Goal: Task Accomplishment & Management: Manage account settings

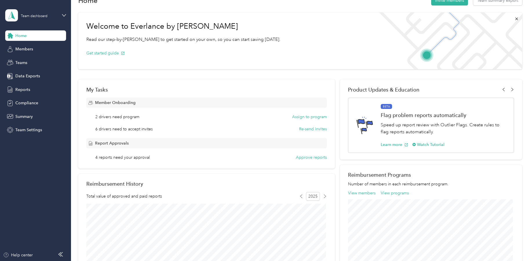
scroll to position [29, 0]
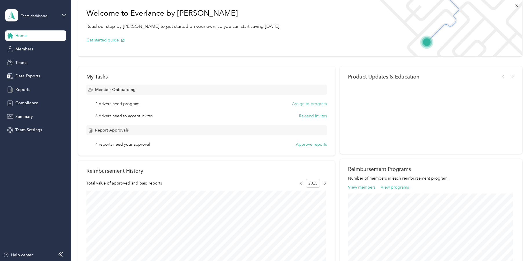
click at [313, 105] on button "Assign to program" at bounding box center [309, 104] width 35 height 6
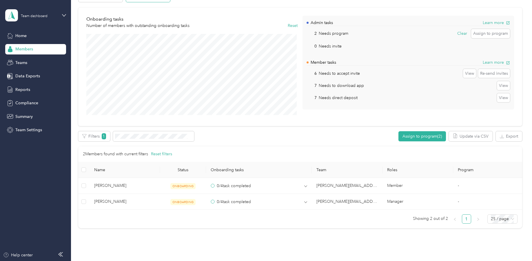
scroll to position [71, 0]
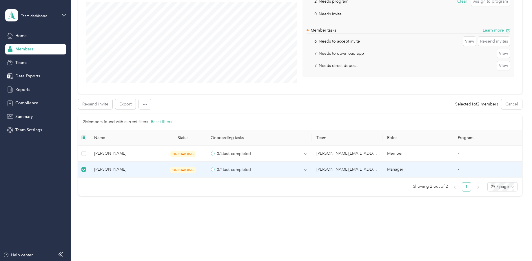
click at [185, 172] on span "ONBOARDING" at bounding box center [182, 170] width 25 height 6
click at [213, 170] on circle at bounding box center [212, 169] width 3 height 3
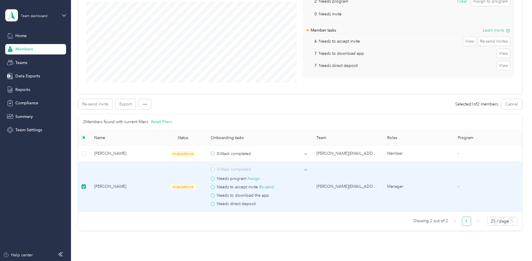
click at [214, 179] on span at bounding box center [213, 179] width 4 height 4
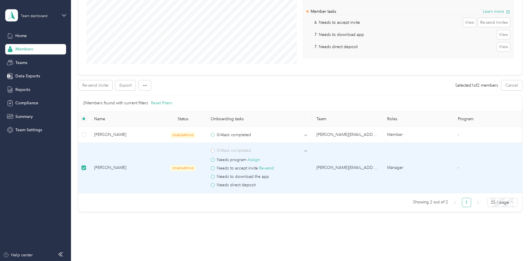
scroll to position [77, 0]
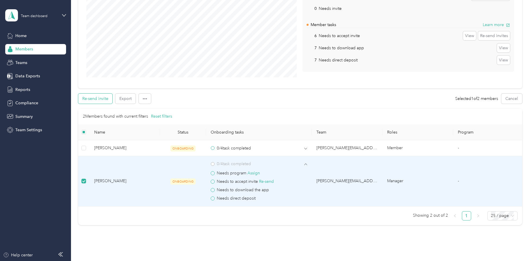
click at [99, 100] on button "Re-send invite" at bounding box center [95, 99] width 34 height 10
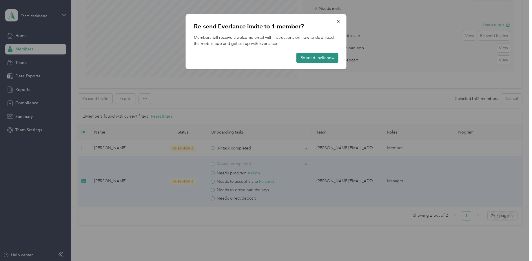
click at [330, 59] on button "Re-send invite now" at bounding box center [318, 58] width 42 height 10
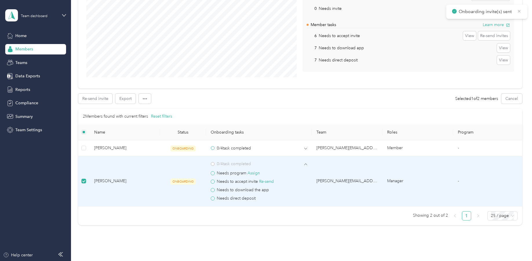
click at [520, 12] on icon at bounding box center [519, 11] width 3 height 3
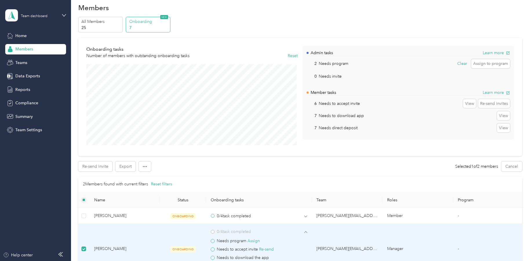
scroll to position [0, 0]
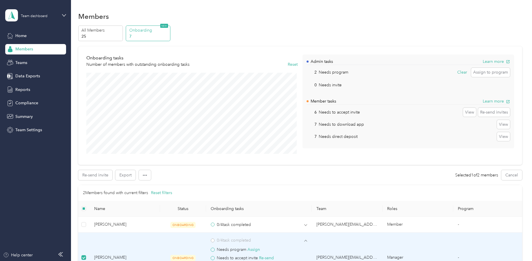
click at [37, 52] on div "Members" at bounding box center [35, 49] width 61 height 10
click at [29, 40] on div "Home" at bounding box center [35, 35] width 61 height 10
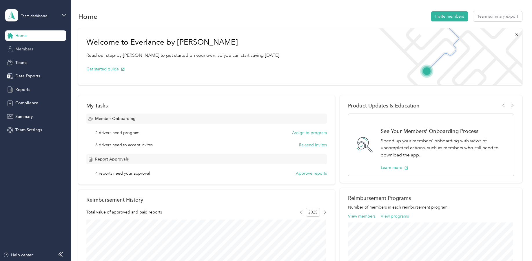
click at [28, 51] on span "Members" at bounding box center [24, 49] width 18 height 6
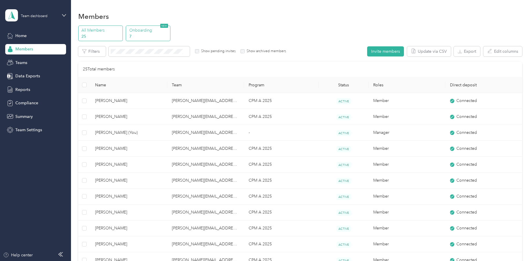
click at [149, 32] on p "Onboarding" at bounding box center [148, 30] width 39 height 6
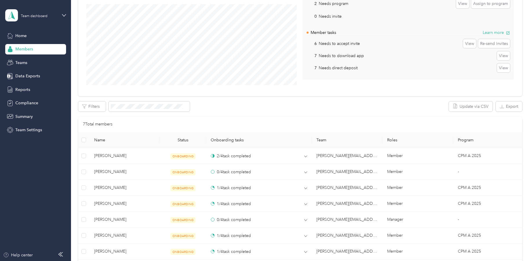
scroll to position [87, 0]
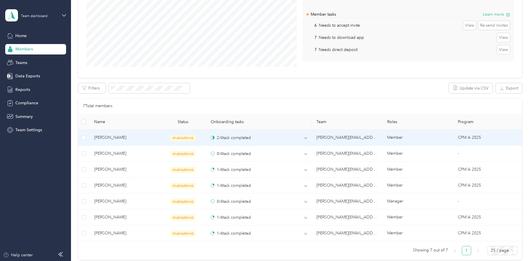
click at [110, 138] on span "[PERSON_NAME]" at bounding box center [124, 137] width 61 height 6
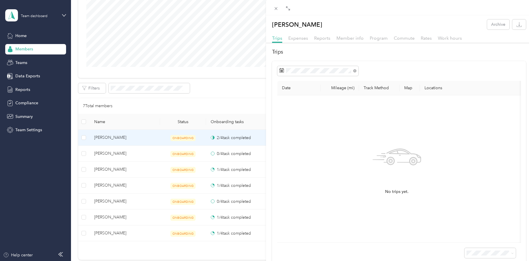
click at [180, 140] on div "[PERSON_NAME] Archive Trips Expenses Reports Member info Program Commute Rates …" at bounding box center [266, 130] width 532 height 261
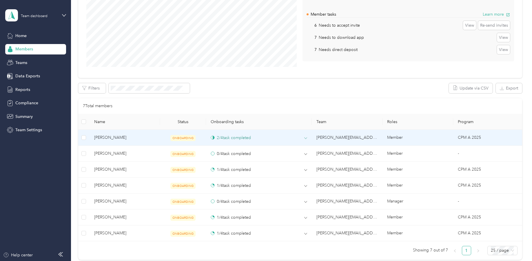
click at [230, 140] on div "2 / 4 task completed" at bounding box center [231, 138] width 40 height 6
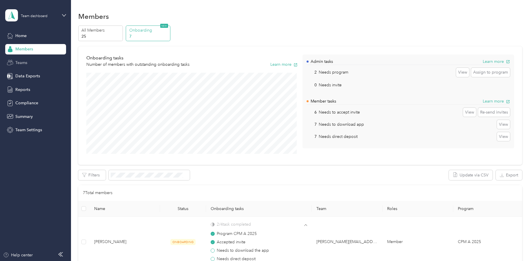
click at [20, 62] on span "Teams" at bounding box center [21, 63] width 12 height 6
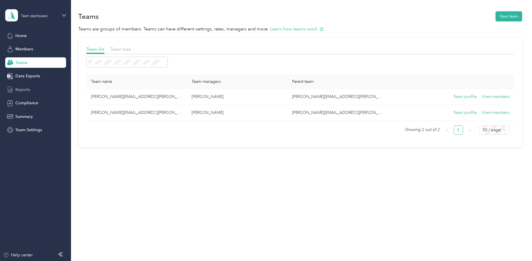
click at [21, 94] on div "Reports" at bounding box center [35, 89] width 61 height 10
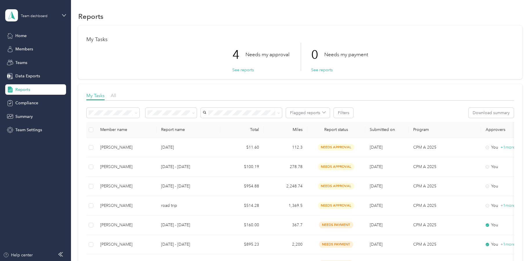
scroll to position [58, 0]
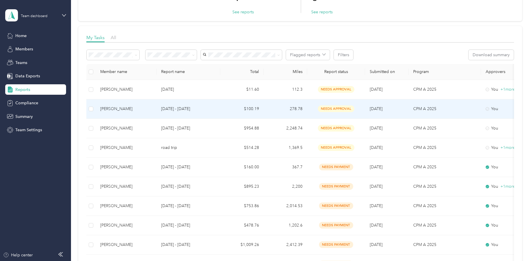
click at [337, 109] on span "needs approval" at bounding box center [336, 109] width 37 height 7
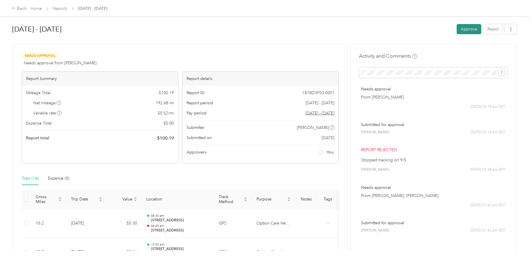
click at [467, 30] on button "Approve" at bounding box center [469, 29] width 25 height 10
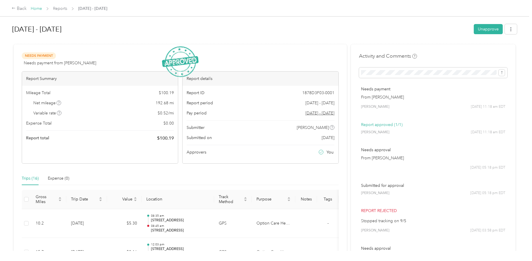
click at [37, 10] on link "Home" at bounding box center [36, 8] width 11 height 5
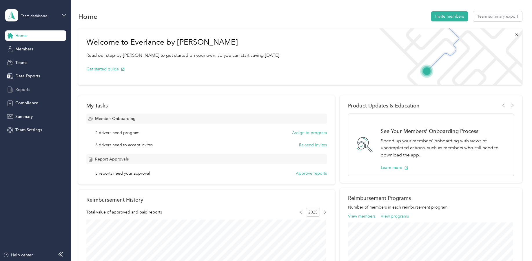
click at [22, 89] on span "Reports" at bounding box center [22, 90] width 15 height 6
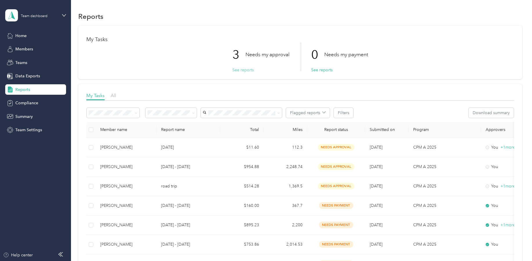
click at [245, 69] on button "See reports" at bounding box center [242, 70] width 21 height 6
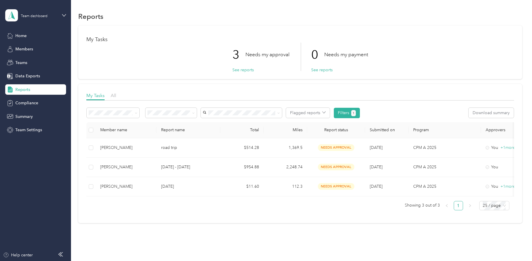
scroll to position [26, 0]
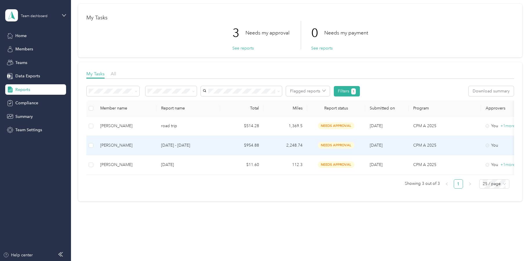
click at [337, 142] on span "needs approval" at bounding box center [336, 145] width 37 height 7
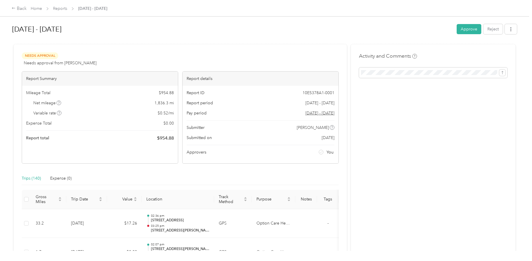
click at [470, 27] on button "Approve" at bounding box center [469, 29] width 25 height 10
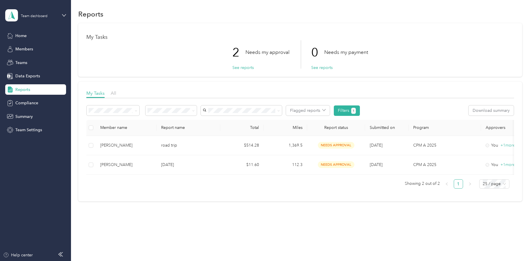
scroll to position [7, 0]
click at [22, 66] on span "Teams" at bounding box center [21, 63] width 12 height 6
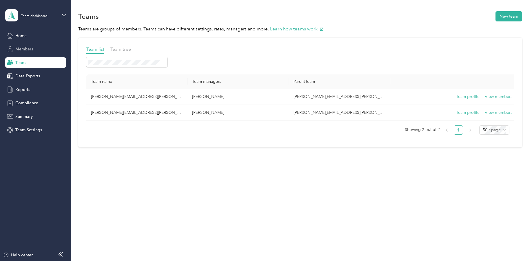
click at [25, 52] on div "Members" at bounding box center [35, 49] width 61 height 10
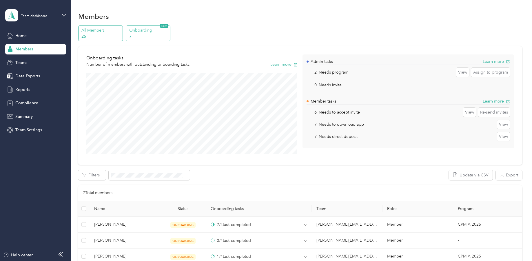
click at [95, 35] on p "25" at bounding box center [100, 36] width 39 height 6
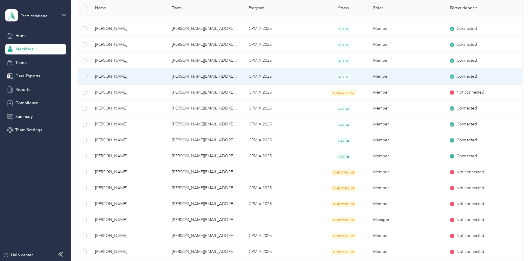
scroll to position [203, 0]
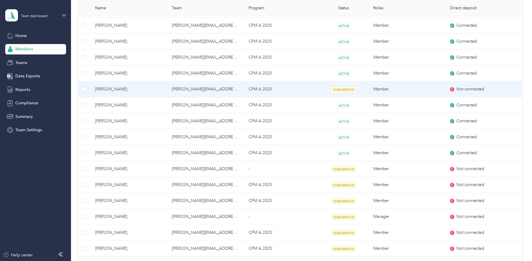
click at [341, 88] on span "ONBOARDING" at bounding box center [343, 90] width 25 height 6
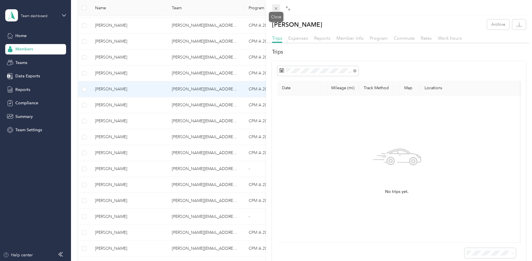
click at [276, 9] on icon at bounding box center [276, 8] width 5 height 5
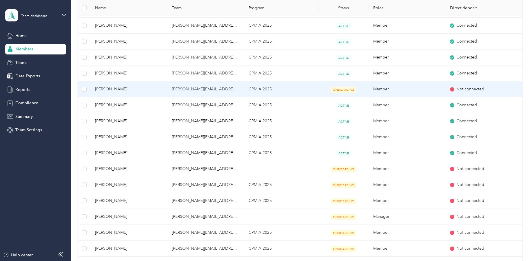
click at [107, 90] on span "[PERSON_NAME]" at bounding box center [129, 89] width 68 height 6
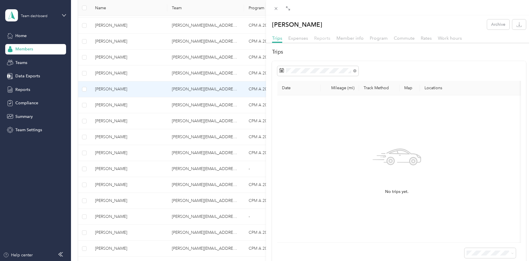
click at [324, 39] on span "Reports" at bounding box center [322, 38] width 16 height 6
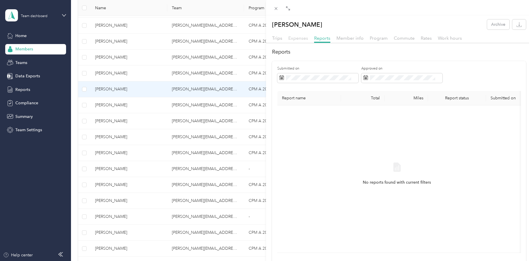
click at [303, 38] on span "Expenses" at bounding box center [298, 38] width 20 height 6
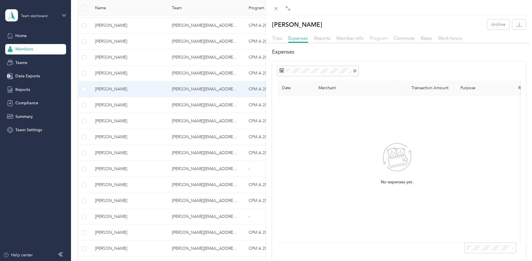
click at [376, 40] on span "Program" at bounding box center [379, 38] width 18 height 6
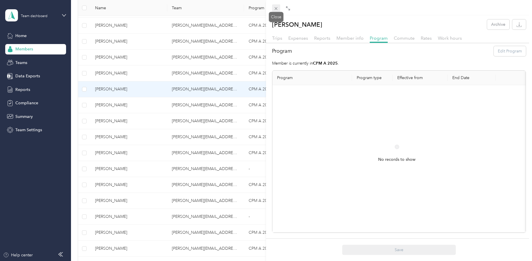
click at [275, 9] on icon at bounding box center [276, 8] width 5 height 5
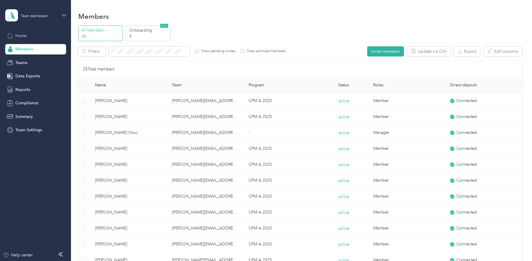
click at [25, 38] on span "Home" at bounding box center [20, 36] width 11 height 6
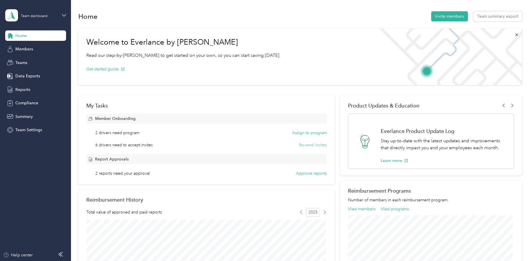
click at [311, 146] on button "Re-send invites" at bounding box center [313, 145] width 28 height 6
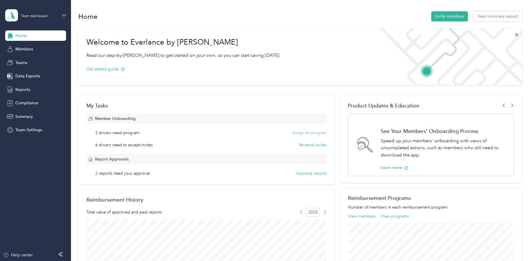
click at [319, 133] on button "Assign to program" at bounding box center [309, 133] width 35 height 6
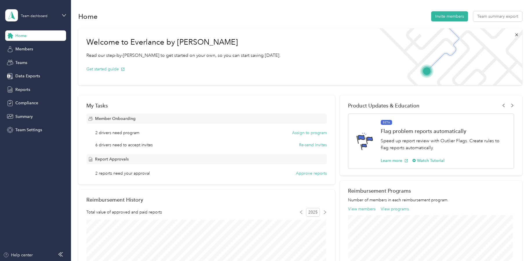
click at [31, 36] on div "Home" at bounding box center [35, 35] width 61 height 10
click at [28, 51] on span "Members" at bounding box center [24, 49] width 18 height 6
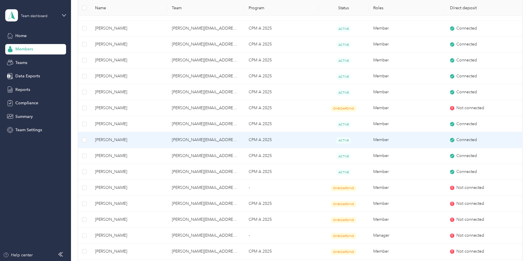
scroll to position [203, 0]
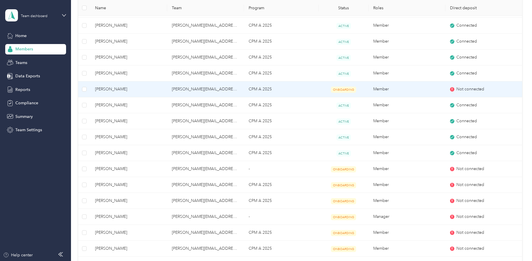
click at [466, 88] on span "Not connected" at bounding box center [470, 89] width 28 height 6
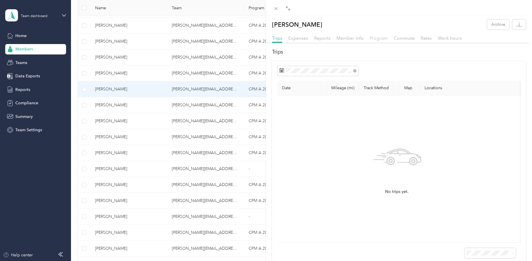
click at [377, 39] on span "Program" at bounding box center [379, 38] width 18 height 6
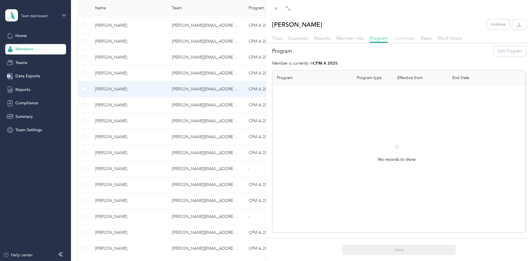
click at [406, 41] on span "Commute" at bounding box center [404, 38] width 21 height 6
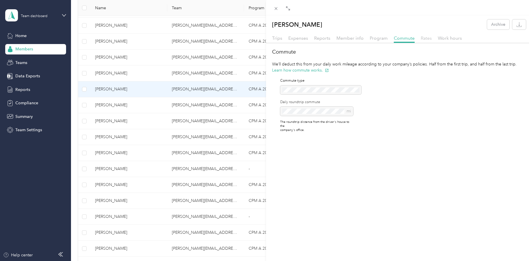
click at [428, 40] on span "Rates" at bounding box center [426, 38] width 11 height 6
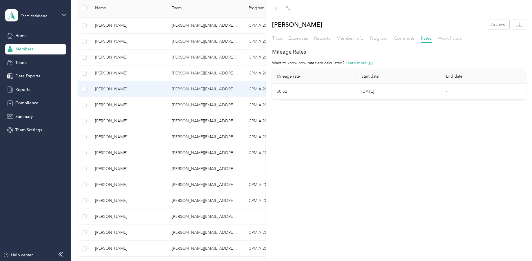
click at [450, 38] on span "Work hours" at bounding box center [450, 38] width 24 height 6
click at [279, 41] on div "Trips" at bounding box center [277, 38] width 10 height 7
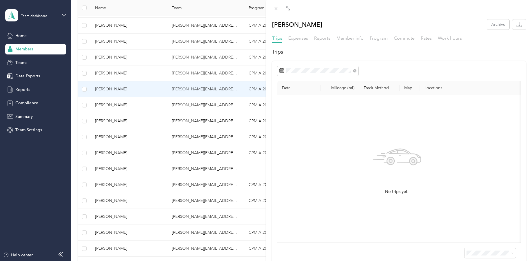
click at [293, 42] on div "Trips Expenses Reports Member info Program Commute Rates Work hours" at bounding box center [399, 39] width 266 height 8
click at [374, 37] on span "Program" at bounding box center [379, 38] width 18 height 6
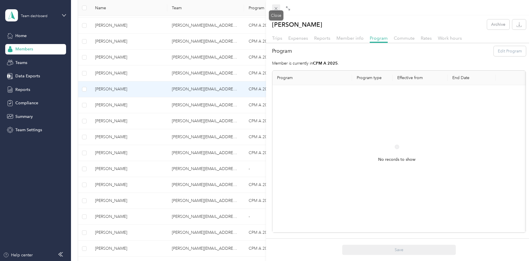
click at [277, 9] on icon at bounding box center [276, 8] width 5 height 5
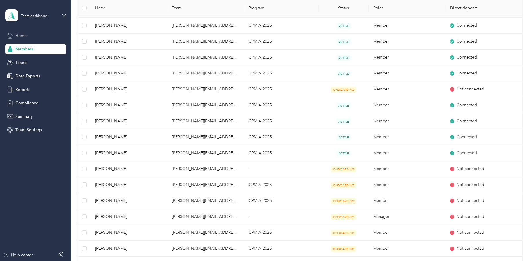
click at [21, 35] on span "Home" at bounding box center [20, 36] width 11 height 6
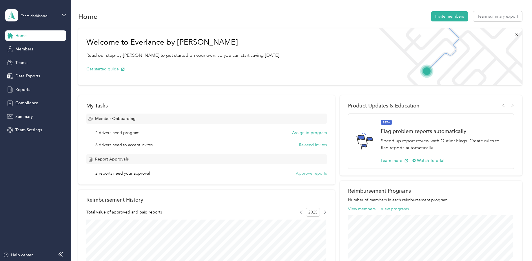
click at [308, 175] on button "Approve reports" at bounding box center [311, 173] width 31 height 6
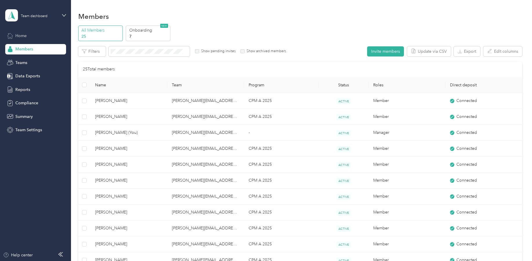
click at [24, 38] on span "Home" at bounding box center [20, 36] width 11 height 6
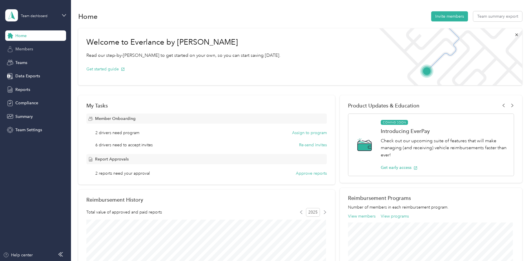
click at [34, 48] on div "Members" at bounding box center [35, 49] width 61 height 10
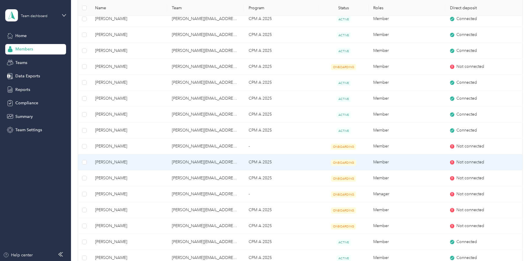
scroll to position [203, 0]
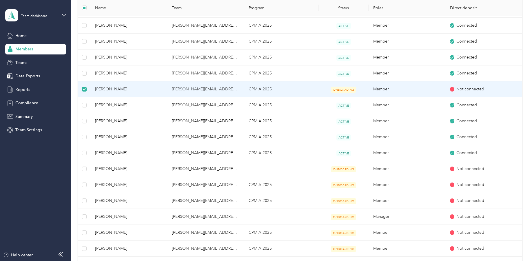
click at [103, 90] on span "[PERSON_NAME]" at bounding box center [129, 89] width 68 height 6
click at [109, 89] on span "[PERSON_NAME]" at bounding box center [129, 89] width 68 height 6
click at [344, 91] on span "ONBOARDING" at bounding box center [343, 90] width 25 height 6
click at [343, 88] on span "ONBOARDING" at bounding box center [343, 90] width 25 height 6
click at [344, 91] on span "ONBOARDING" at bounding box center [343, 90] width 25 height 6
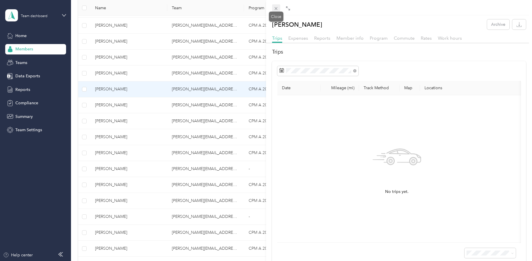
click at [275, 10] on icon at bounding box center [276, 8] width 5 height 5
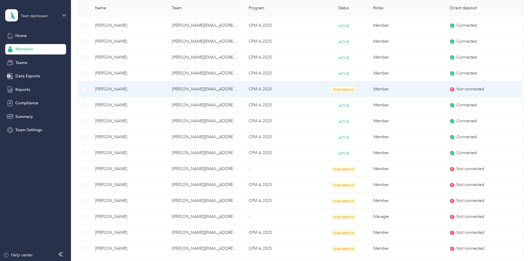
click at [101, 89] on span "[PERSON_NAME]" at bounding box center [129, 89] width 68 height 6
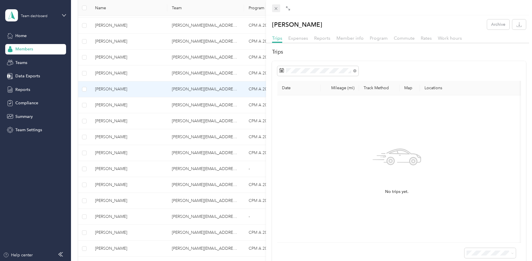
click at [274, 9] on icon at bounding box center [276, 8] width 5 height 5
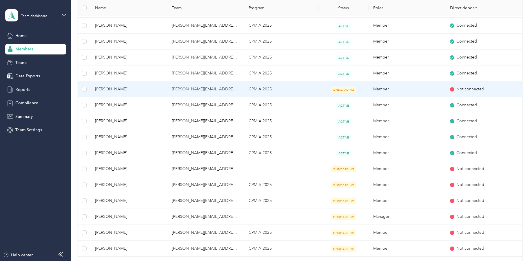
click at [468, 89] on span "Not connected" at bounding box center [470, 89] width 28 height 6
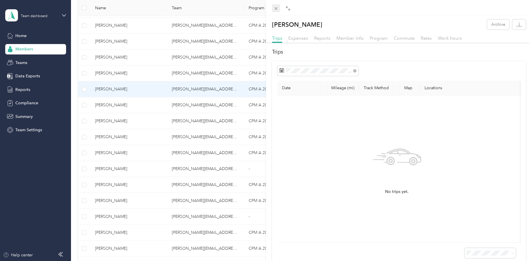
click at [274, 8] on icon at bounding box center [276, 8] width 5 height 5
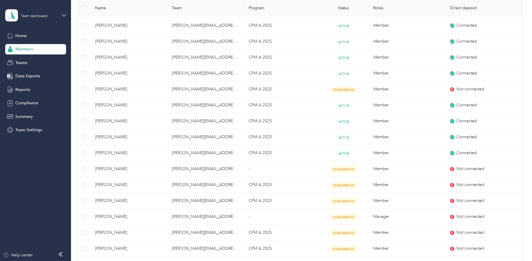
click at [26, 68] on div "Home Members Teams Data Exports Reports Compliance Summary Team Settings" at bounding box center [35, 82] width 61 height 105
click at [17, 103] on span "Compliance" at bounding box center [26, 103] width 23 height 6
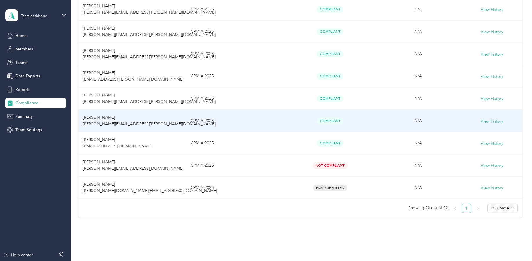
scroll to position [435, 0]
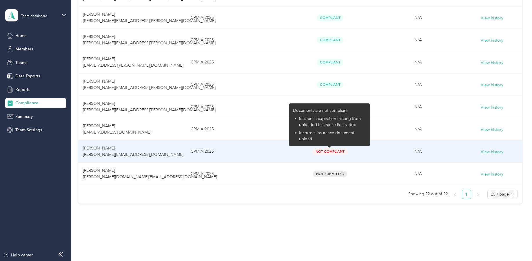
click at [327, 152] on span "Not Compliant" at bounding box center [330, 151] width 35 height 7
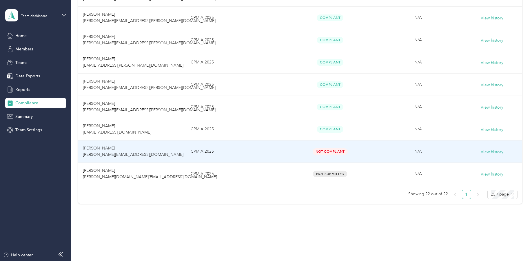
click at [102, 151] on span "[PERSON_NAME] [PERSON_NAME][EMAIL_ADDRESS][DOMAIN_NAME]" at bounding box center [133, 151] width 101 height 11
click at [490, 152] on button "View history" at bounding box center [492, 152] width 23 height 6
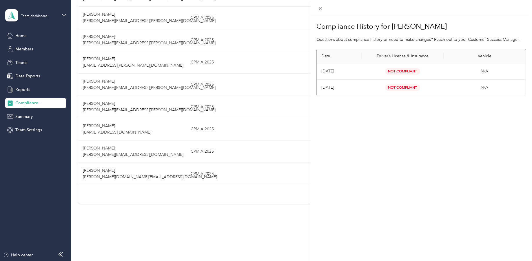
click at [403, 89] on span "Not Compliant" at bounding box center [402, 87] width 35 height 7
click at [319, 10] on icon at bounding box center [320, 8] width 3 height 3
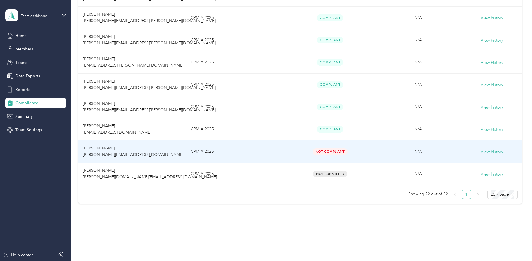
click at [100, 152] on span "[PERSON_NAME] [PERSON_NAME][EMAIL_ADDRESS][DOMAIN_NAME]" at bounding box center [133, 151] width 101 height 11
click at [98, 149] on span "[PERSON_NAME] [PERSON_NAME][EMAIL_ADDRESS][DOMAIN_NAME]" at bounding box center [133, 151] width 101 height 11
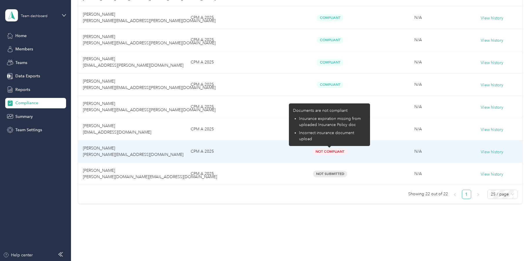
click at [322, 152] on span "Not Compliant" at bounding box center [330, 151] width 35 height 7
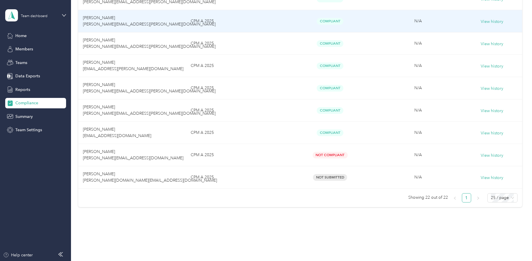
scroll to position [437, 0]
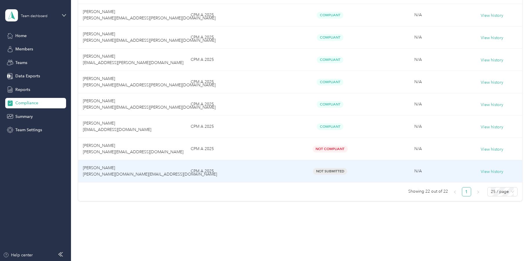
click at [329, 172] on span "Not Submitted" at bounding box center [330, 171] width 34 height 7
click at [327, 170] on span "Not Submitted" at bounding box center [330, 171] width 34 height 7
click at [111, 174] on span "[PERSON_NAME] [PERSON_NAME][DOMAIN_NAME][EMAIL_ADDRESS][DOMAIN_NAME]" at bounding box center [150, 170] width 134 height 11
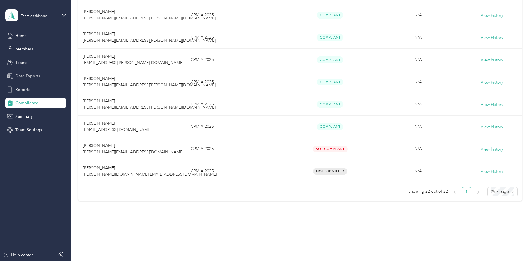
click at [25, 80] on div "Data Exports" at bounding box center [35, 76] width 61 height 10
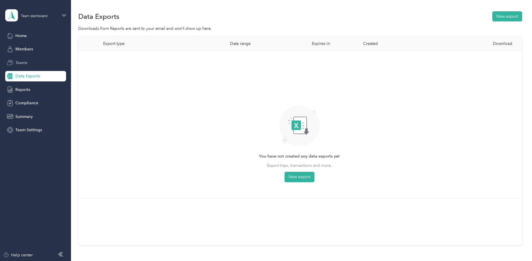
click at [26, 64] on span "Teams" at bounding box center [21, 63] width 12 height 6
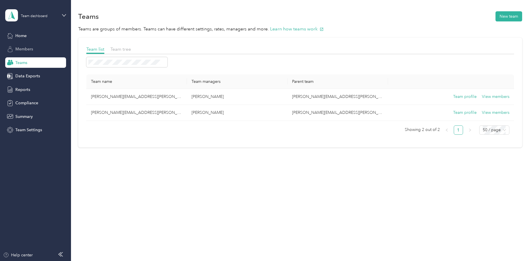
click at [33, 53] on div "Members" at bounding box center [35, 49] width 61 height 10
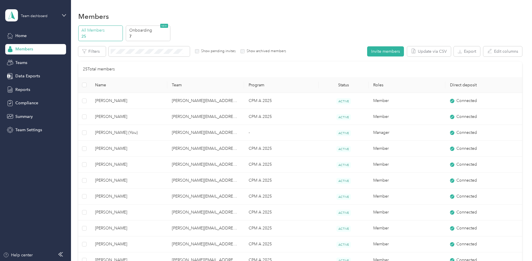
click at [27, 50] on span "Members" at bounding box center [24, 49] width 18 height 6
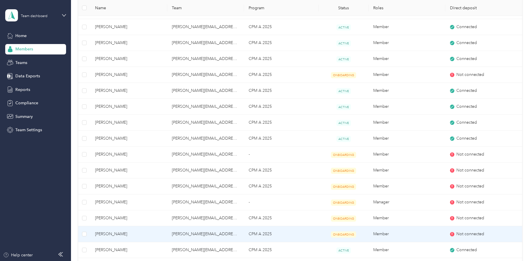
scroll to position [203, 0]
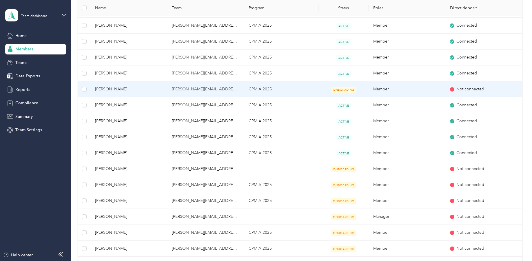
click at [378, 90] on td "Member" at bounding box center [407, 89] width 77 height 16
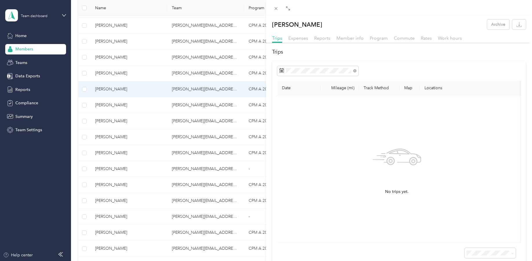
click at [354, 41] on div "Member info" at bounding box center [350, 38] width 27 height 7
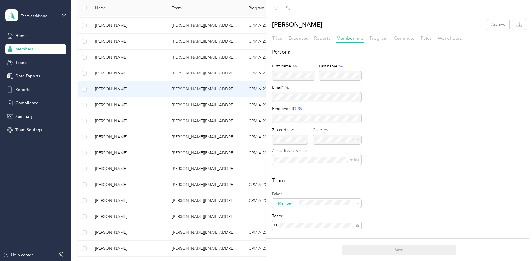
click at [279, 40] on span "Trips" at bounding box center [277, 38] width 10 height 6
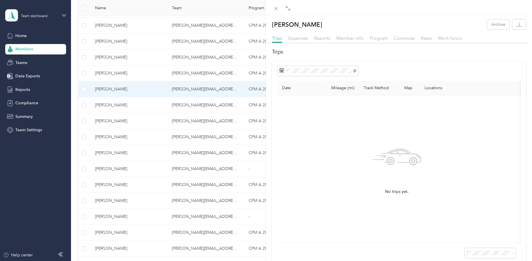
click at [297, 41] on div "Expenses" at bounding box center [298, 38] width 20 height 7
click at [321, 38] on span "Reports" at bounding box center [322, 38] width 16 height 6
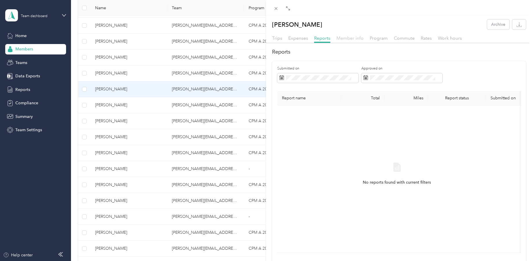
click at [348, 38] on span "Member info" at bounding box center [350, 38] width 27 height 6
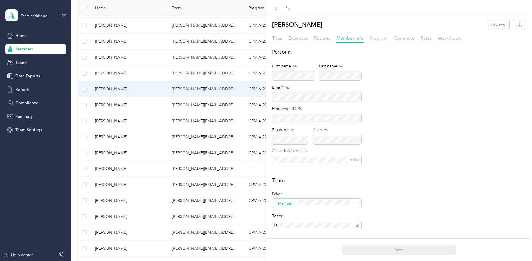
click at [377, 39] on span "Program" at bounding box center [379, 38] width 18 height 6
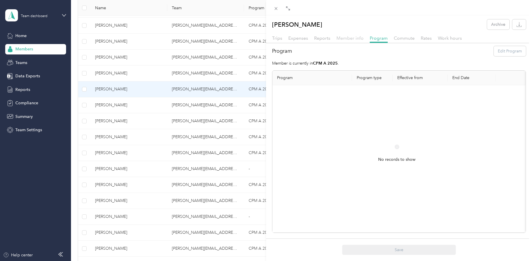
click at [351, 39] on span "Member info" at bounding box center [350, 38] width 27 height 6
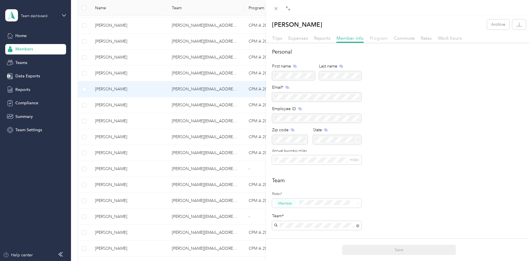
click at [381, 40] on span "Program" at bounding box center [379, 38] width 18 height 6
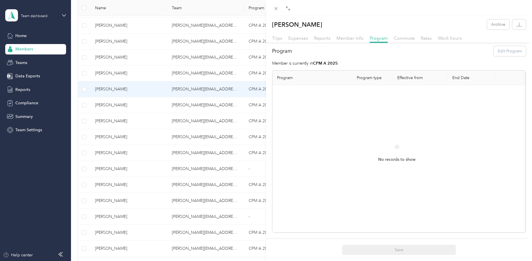
click at [411, 41] on div "Commute" at bounding box center [404, 38] width 21 height 7
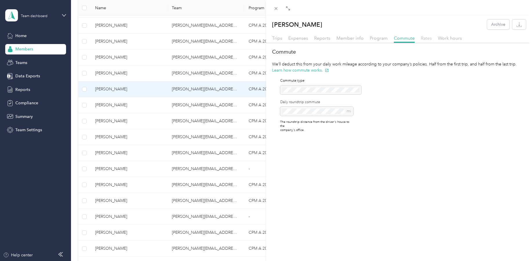
click at [426, 39] on span "Rates" at bounding box center [426, 38] width 11 height 6
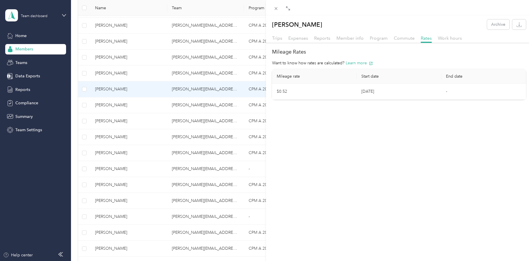
click at [380, 151] on div "[PERSON_NAME] Archive Trips Expenses Reports Member info Program Commute Rates …" at bounding box center [399, 145] width 266 height 261
click at [38, 171] on div "[PERSON_NAME] Archive Trips Expenses Reports Member info Program Commute Rates …" at bounding box center [266, 130] width 532 height 261
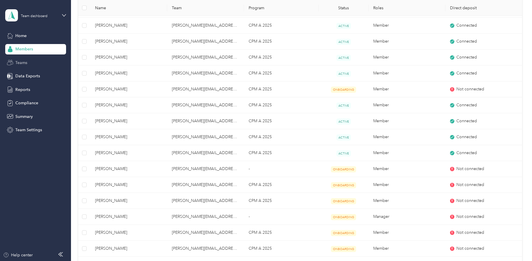
click at [22, 64] on span "Teams" at bounding box center [21, 63] width 12 height 6
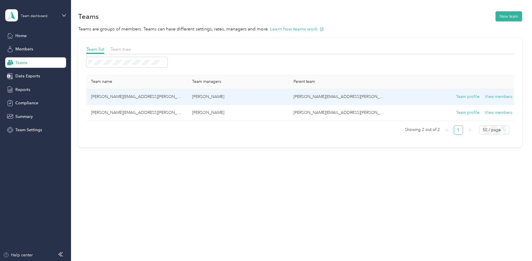
click at [121, 98] on td "[PERSON_NAME][EMAIL_ADDRESS][PERSON_NAME][DOMAIN_NAME]" at bounding box center [136, 97] width 101 height 16
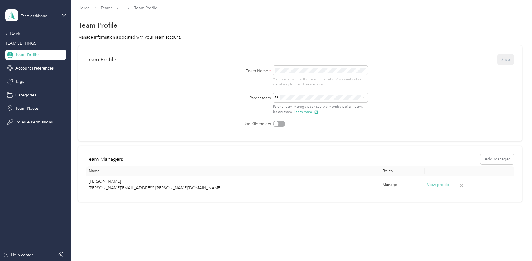
scroll to position [3, 0]
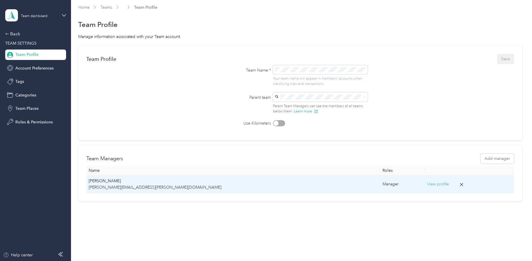
click at [427, 185] on button "View profile" at bounding box center [438, 184] width 22 height 6
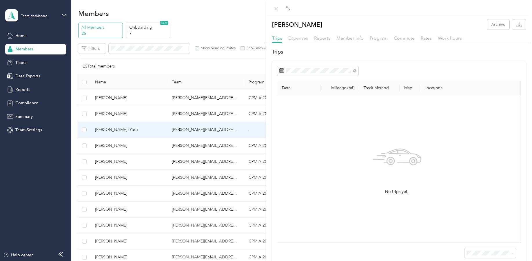
click at [298, 39] on span "Expenses" at bounding box center [298, 38] width 20 height 6
click at [331, 40] on div "Trips Expenses Reports Member info Program Commute Rates Work hours" at bounding box center [399, 39] width 266 height 8
click at [328, 41] on span "Reports" at bounding box center [322, 38] width 16 height 6
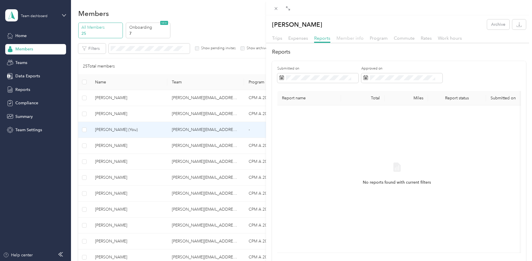
click at [354, 34] on div "[PERSON_NAME] Archive Trips Expenses Reports Member info Program Commute Rates …" at bounding box center [399, 141] width 266 height 244
click at [353, 38] on span "Member info" at bounding box center [350, 38] width 27 height 6
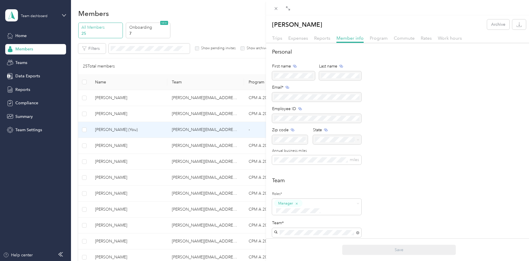
click at [377, 42] on div "Trips Expenses Reports Member info Program Commute Rates Work hours" at bounding box center [399, 39] width 266 height 8
click at [377, 39] on span "Program" at bounding box center [379, 38] width 18 height 6
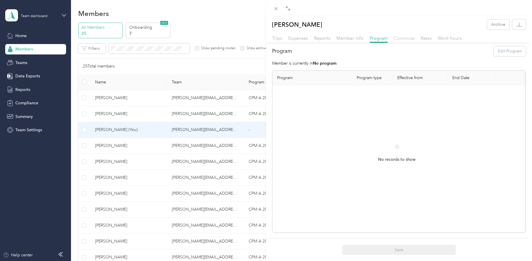
click at [411, 39] on span "Commute" at bounding box center [404, 38] width 21 height 6
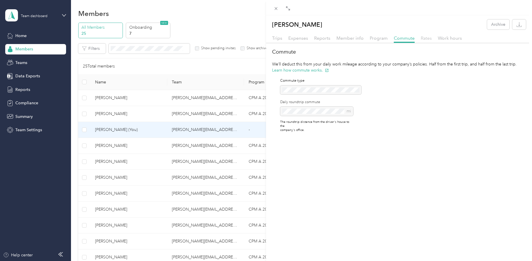
click at [424, 39] on span "Rates" at bounding box center [426, 38] width 11 height 6
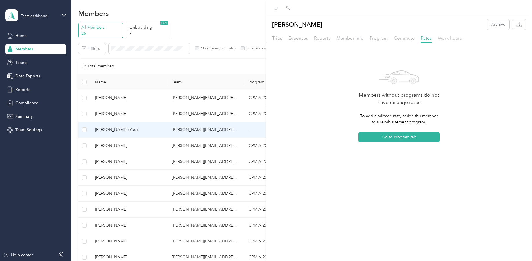
click at [450, 38] on span "Work hours" at bounding box center [450, 38] width 24 height 6
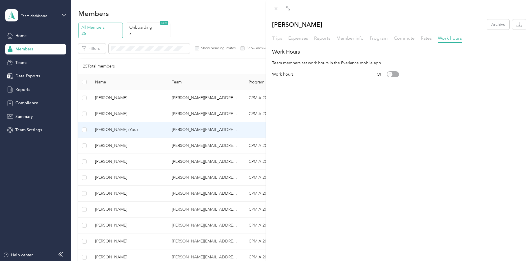
click at [278, 40] on span "Trips" at bounding box center [277, 38] width 10 height 6
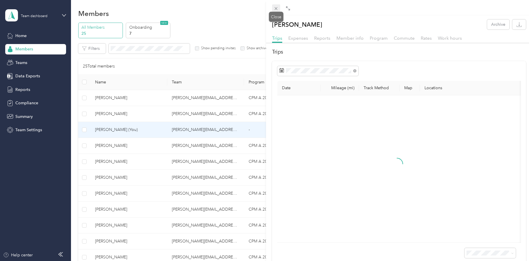
click at [274, 9] on icon at bounding box center [276, 8] width 5 height 5
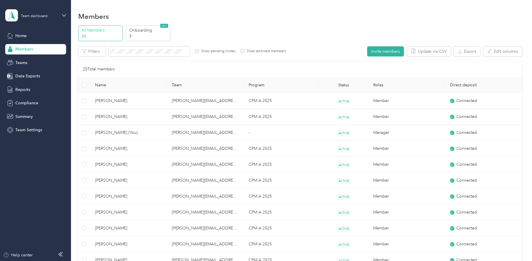
click at [25, 50] on span "Members" at bounding box center [24, 49] width 18 height 6
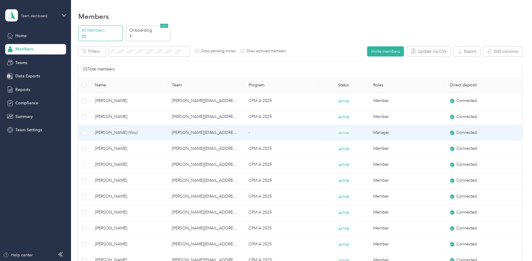
click at [107, 132] on span "[PERSON_NAME] (You)" at bounding box center [129, 133] width 68 height 6
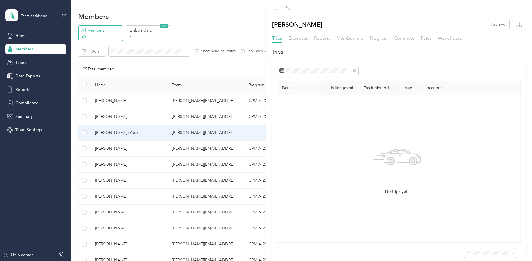
click at [107, 132] on div "[PERSON_NAME] Archive Trips Expenses Reports Member info Program Commute Rates …" at bounding box center [266, 130] width 532 height 261
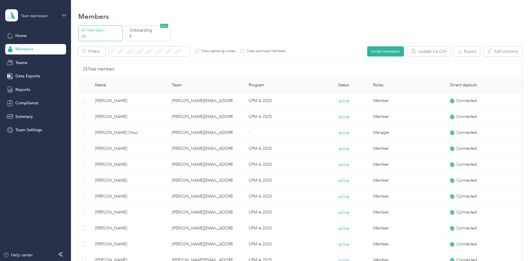
click at [101, 38] on p "25" at bounding box center [100, 36] width 39 height 6
click at [23, 61] on span "Teams" at bounding box center [21, 63] width 12 height 6
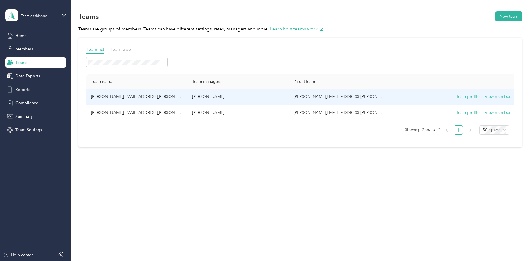
click at [132, 99] on td "[PERSON_NAME][EMAIL_ADDRESS][PERSON_NAME][DOMAIN_NAME]" at bounding box center [136, 97] width 101 height 16
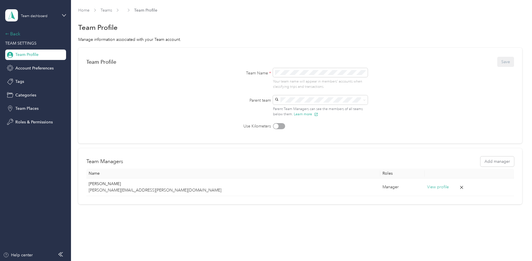
click at [7, 36] on icon at bounding box center [7, 34] width 4 height 4
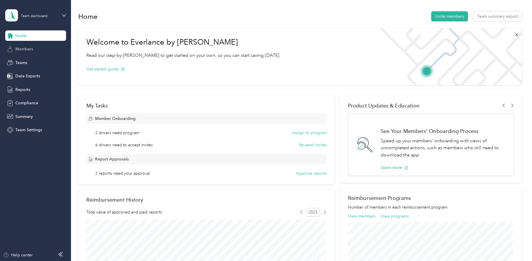
click at [26, 52] on div "Members" at bounding box center [35, 49] width 61 height 10
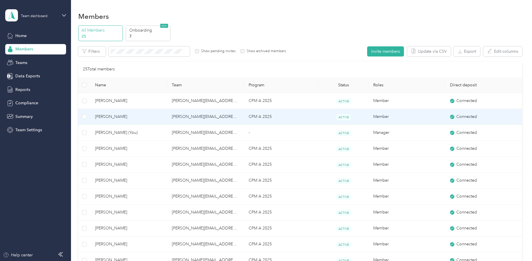
click at [114, 117] on span "[PERSON_NAME]" at bounding box center [129, 117] width 68 height 6
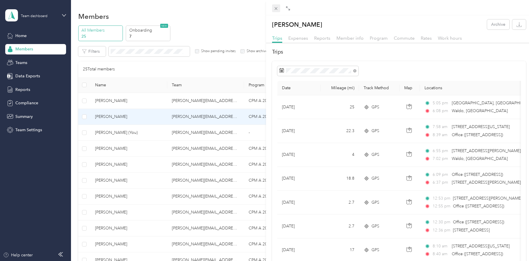
click at [275, 8] on icon at bounding box center [276, 8] width 3 height 3
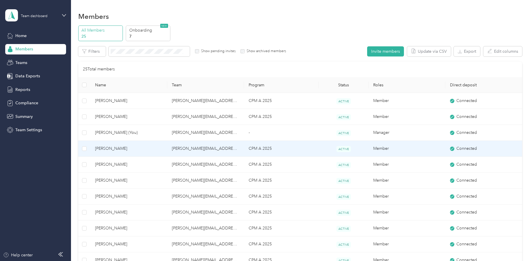
click at [109, 151] on span "[PERSON_NAME]" at bounding box center [129, 149] width 68 height 6
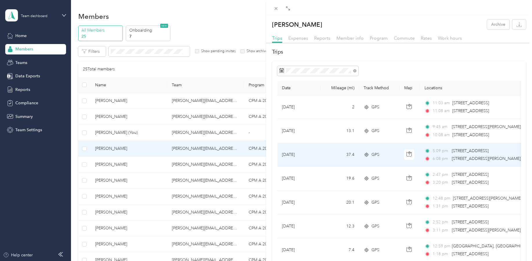
scroll to position [29, 0]
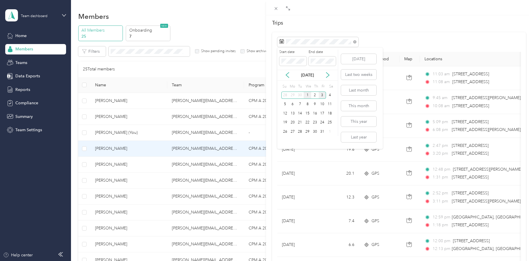
click at [306, 96] on div "1" at bounding box center [308, 95] width 8 height 7
click at [323, 95] on div "3" at bounding box center [323, 95] width 8 height 7
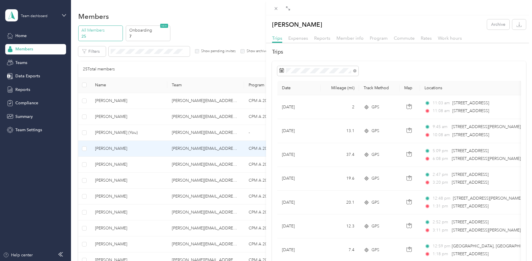
drag, startPoint x: 277, startPoint y: 8, endPoint x: 260, endPoint y: 18, distance: 20.0
click at [277, 8] on icon at bounding box center [276, 8] width 5 height 5
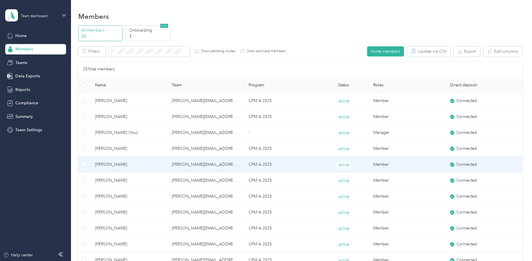
click at [108, 163] on span "[PERSON_NAME]" at bounding box center [129, 164] width 68 height 6
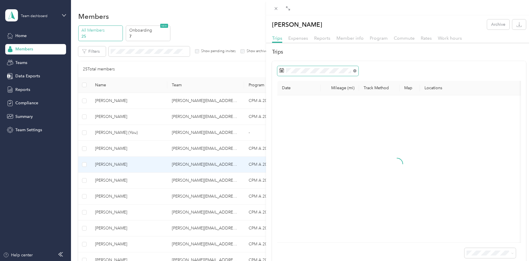
click at [355, 72] on icon at bounding box center [355, 71] width 2 height 2
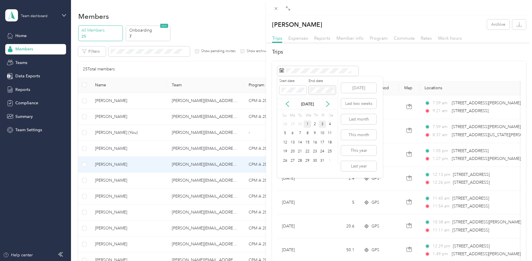
click at [308, 124] on div "1" at bounding box center [308, 124] width 8 height 7
click at [351, 87] on button "[DATE]" at bounding box center [358, 88] width 35 height 10
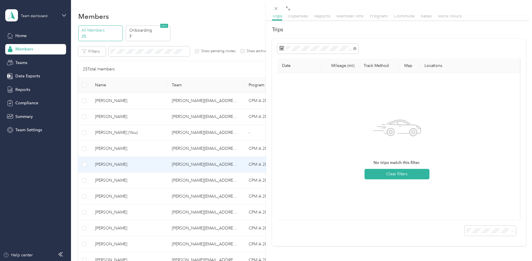
scroll to position [31, 0]
click at [356, 46] on span at bounding box center [354, 48] width 3 height 5
click at [355, 47] on icon at bounding box center [354, 48] width 3 height 3
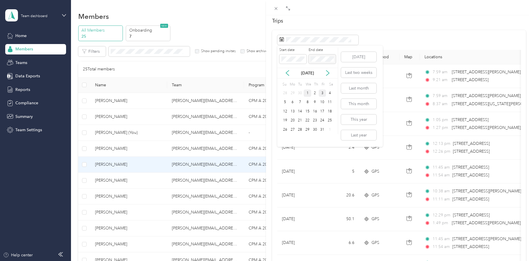
click at [308, 94] on div "1" at bounding box center [308, 93] width 8 height 7
click at [324, 95] on div "3" at bounding box center [323, 93] width 8 height 7
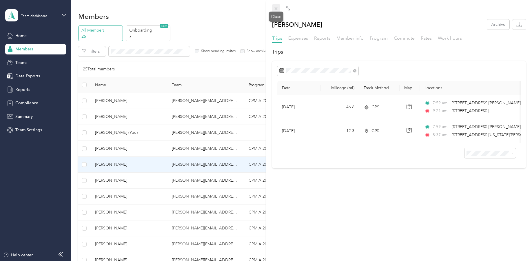
click at [274, 10] on icon at bounding box center [276, 8] width 5 height 5
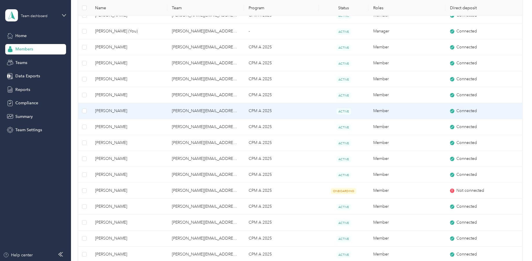
scroll to position [116, 0]
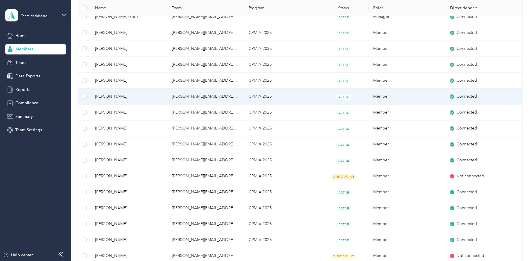
click at [107, 98] on span "[PERSON_NAME]" at bounding box center [129, 96] width 68 height 6
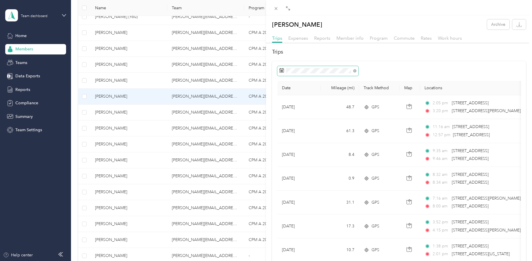
click at [326, 67] on span at bounding box center [317, 71] width 81 height 10
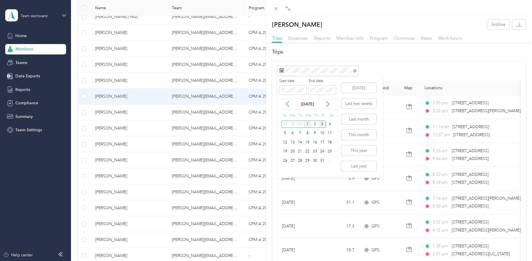
click at [308, 124] on div "1" at bounding box center [308, 124] width 8 height 7
click at [323, 124] on div "3" at bounding box center [323, 124] width 8 height 7
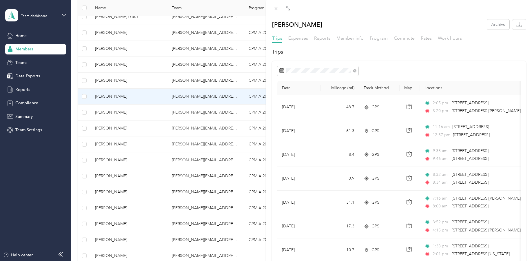
click at [111, 145] on div "[PERSON_NAME] Archive Trips Expenses Reports Member info Program Commute Rates …" at bounding box center [266, 130] width 532 height 261
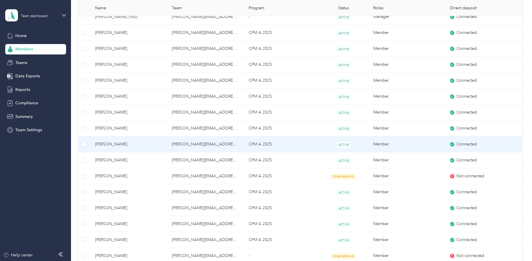
click at [111, 146] on span "[PERSON_NAME]" at bounding box center [129, 144] width 68 height 6
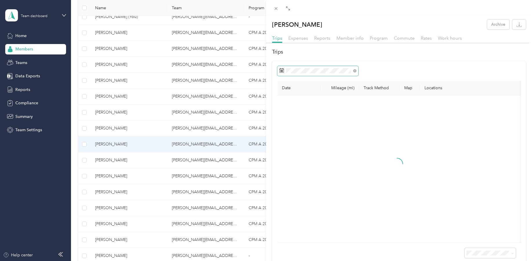
click at [317, 74] on span at bounding box center [317, 71] width 81 height 10
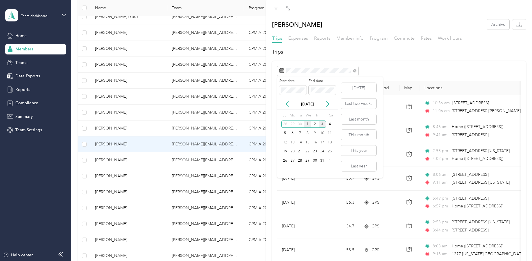
click at [307, 125] on div "1" at bounding box center [308, 124] width 8 height 7
click at [325, 126] on div "3" at bounding box center [323, 124] width 8 height 7
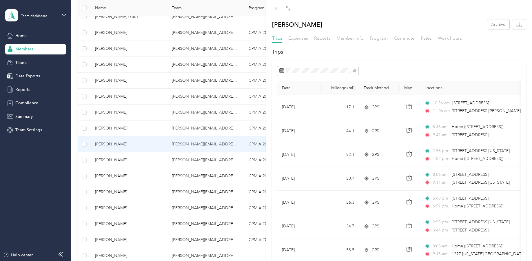
click at [111, 161] on div "[PERSON_NAME] Archive Trips Expenses Reports Member info Program Commute Rates …" at bounding box center [266, 130] width 532 height 261
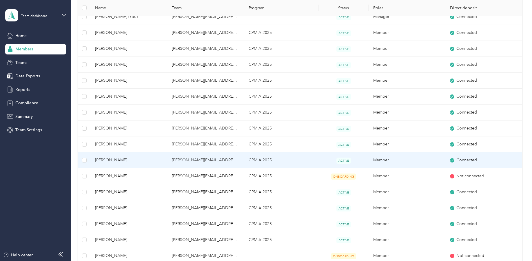
click at [111, 161] on span "[PERSON_NAME]" at bounding box center [129, 160] width 68 height 6
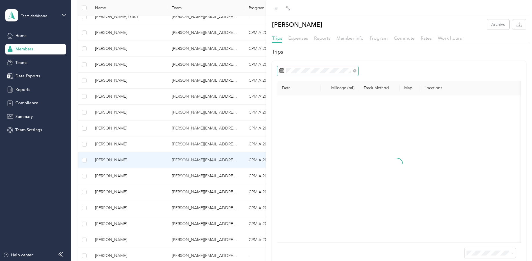
click at [342, 74] on span at bounding box center [317, 71] width 81 height 10
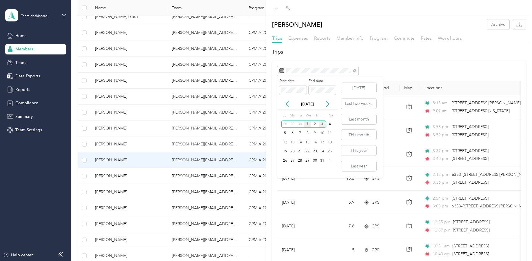
click at [308, 126] on div "1" at bounding box center [308, 124] width 8 height 7
click at [324, 128] on div "3" at bounding box center [323, 124] width 8 height 7
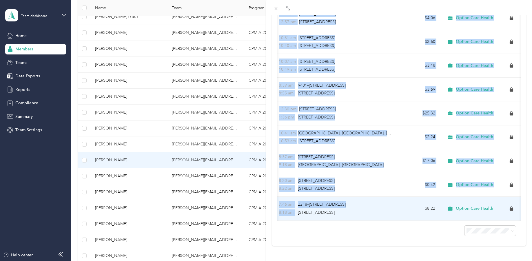
scroll to position [0, 158]
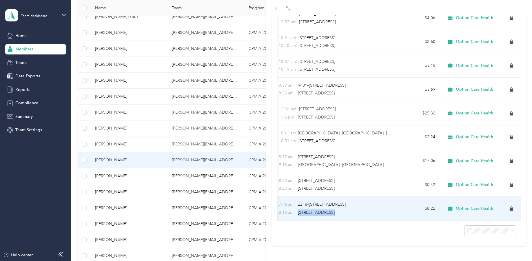
drag, startPoint x: 453, startPoint y: 206, endPoint x: 413, endPoint y: 208, distance: 40.3
click at [413, 208] on tr "[DATE] 15.8 GPS 7:46 am 2218–[STREET_ADDRESS][GEOGRAPHIC_DATA]:18 am 3951–[STRE…" at bounding box center [322, 209] width 398 height 24
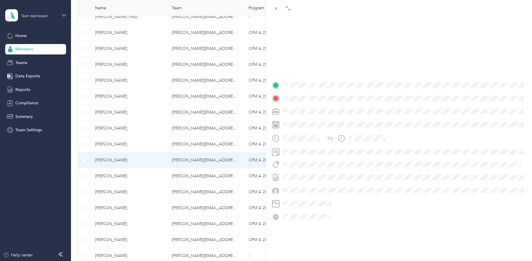
scroll to position [73, 0]
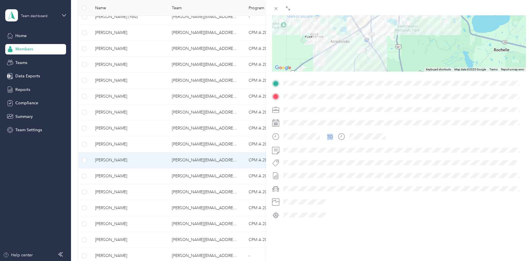
drag, startPoint x: 452, startPoint y: 97, endPoint x: 474, endPoint y: 179, distance: 84.4
click at [476, 196] on div "TO" at bounding box center [399, 149] width 254 height 141
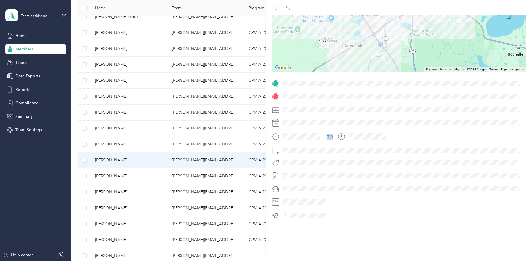
drag, startPoint x: 433, startPoint y: 43, endPoint x: 445, endPoint y: 46, distance: 12.7
click at [446, 47] on div at bounding box center [399, 35] width 254 height 72
click at [375, 107] on div at bounding box center [403, 109] width 245 height 9
click at [277, 8] on icon at bounding box center [276, 8] width 5 height 5
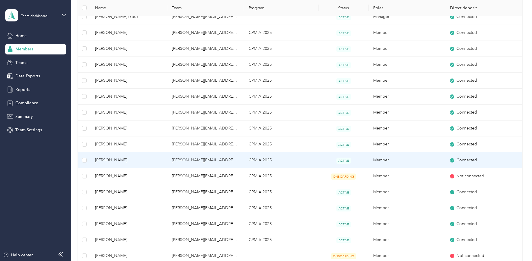
click at [107, 162] on span "[PERSON_NAME]" at bounding box center [129, 160] width 68 height 6
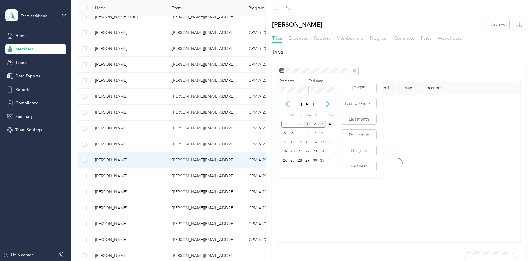
click at [307, 123] on div "1" at bounding box center [308, 124] width 8 height 7
click at [322, 123] on div "3" at bounding box center [323, 124] width 8 height 7
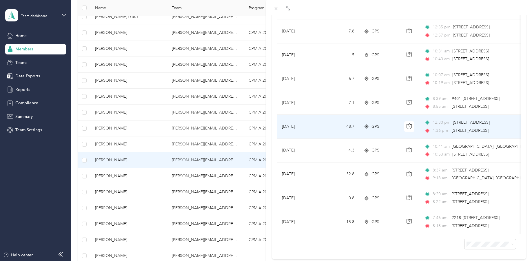
scroll to position [217, 0]
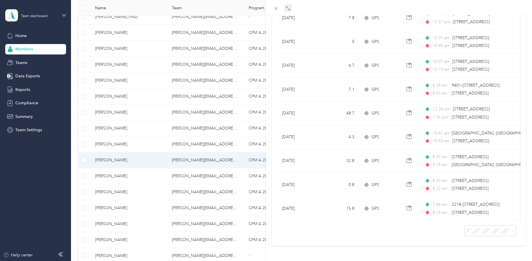
click at [286, 9] on icon at bounding box center [288, 8] width 5 height 5
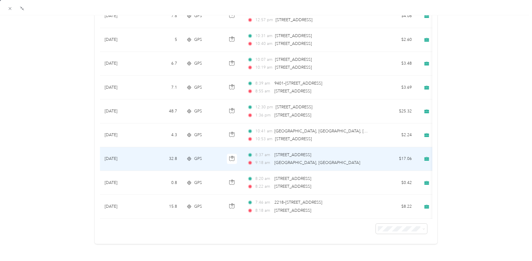
scroll to position [219, 0]
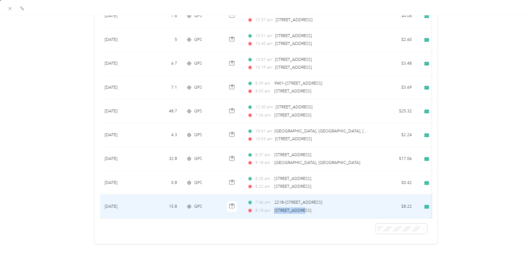
drag, startPoint x: 274, startPoint y: 203, endPoint x: 302, endPoint y: 203, distance: 28.7
click at [302, 208] on span "[STREET_ADDRESS]" at bounding box center [292, 210] width 37 height 5
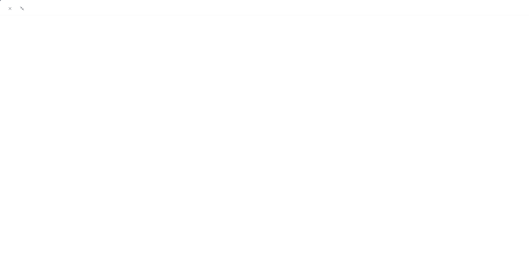
scroll to position [83, 0]
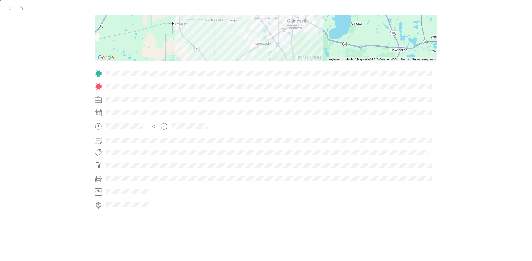
click at [181, 85] on span at bounding box center [270, 86] width 333 height 9
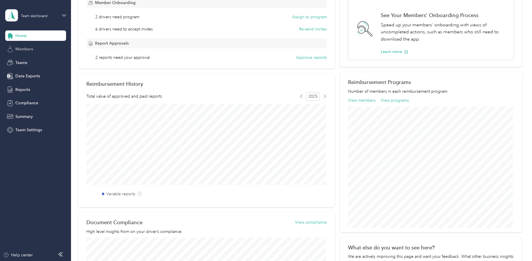
click at [39, 48] on div "Members" at bounding box center [35, 49] width 61 height 10
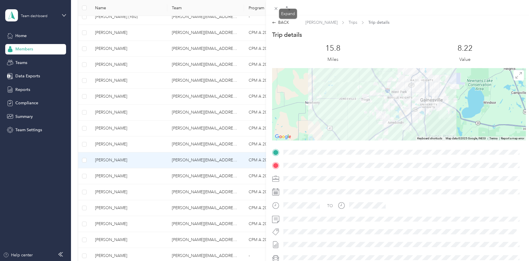
click at [286, 9] on icon at bounding box center [288, 8] width 5 height 5
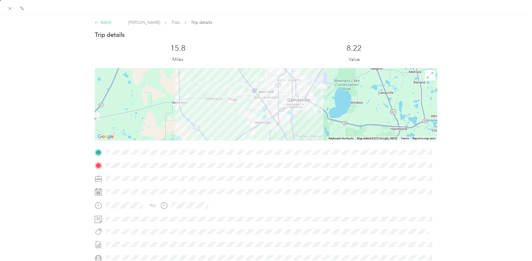
click at [102, 22] on div "BACK" at bounding box center [103, 22] width 17 height 6
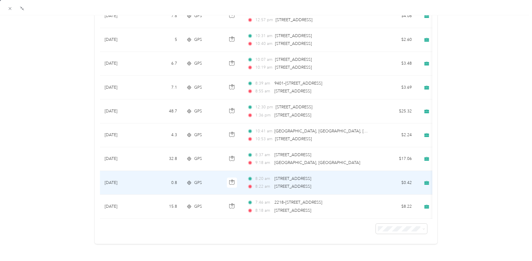
scroll to position [219, 0]
drag, startPoint x: 273, startPoint y: 178, endPoint x: 336, endPoint y: 179, distance: 62.3
click at [336, 183] on div "8:22 am [STREET_ADDRESS]" at bounding box center [308, 186] width 122 height 6
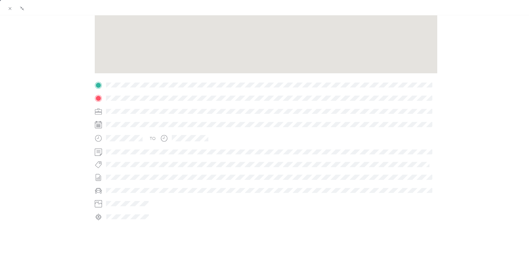
scroll to position [83, 0]
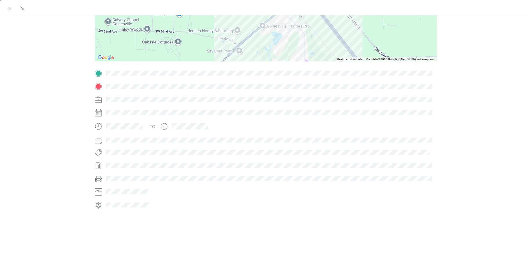
click at [178, 85] on span at bounding box center [270, 86] width 333 height 9
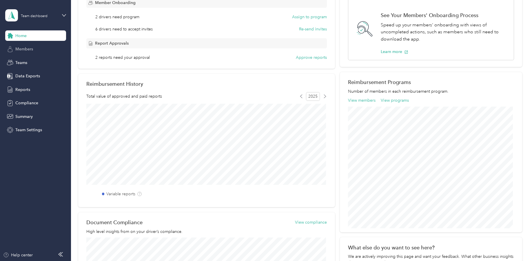
click at [27, 50] on span "Members" at bounding box center [24, 49] width 18 height 6
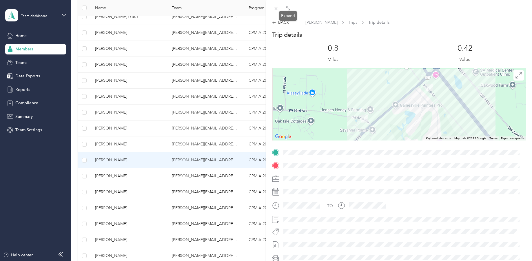
click at [288, 10] on icon at bounding box center [288, 8] width 5 height 5
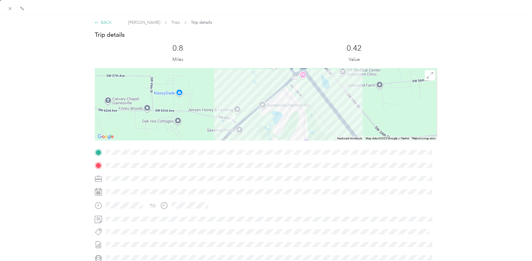
click at [108, 21] on div "BACK" at bounding box center [103, 22] width 17 height 6
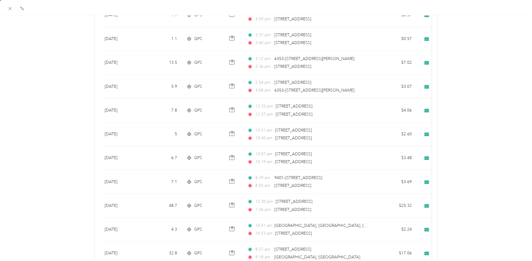
scroll to position [219, 0]
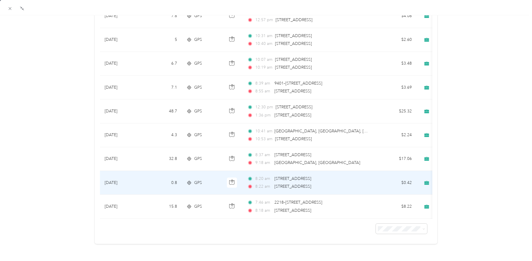
drag, startPoint x: 280, startPoint y: 179, endPoint x: 339, endPoint y: 180, distance: 58.6
click at [339, 183] on div "8:22 am [STREET_ADDRESS]" at bounding box center [308, 186] width 122 height 6
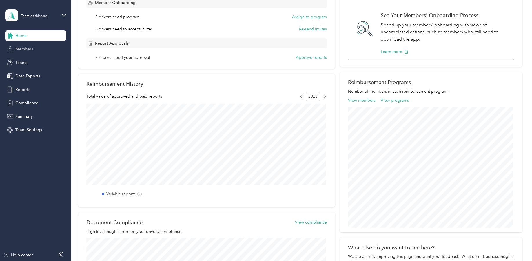
click at [25, 51] on span "Members" at bounding box center [24, 49] width 18 height 6
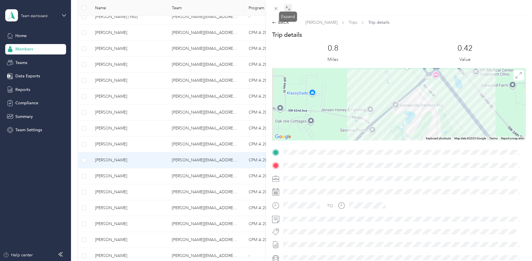
click at [288, 11] on span at bounding box center [288, 8] width 8 height 8
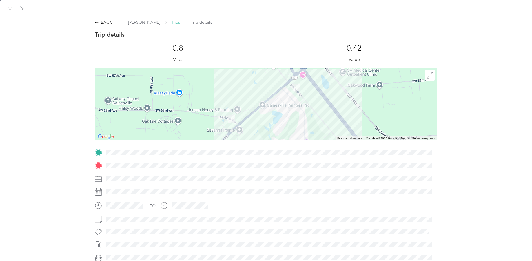
click at [171, 23] on span "Trips" at bounding box center [175, 22] width 9 height 6
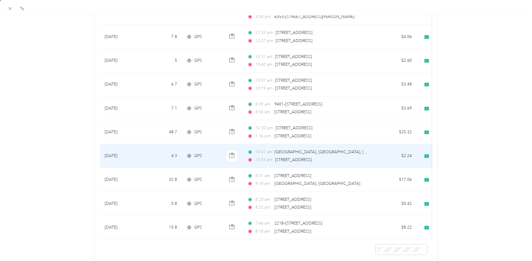
scroll to position [219, 0]
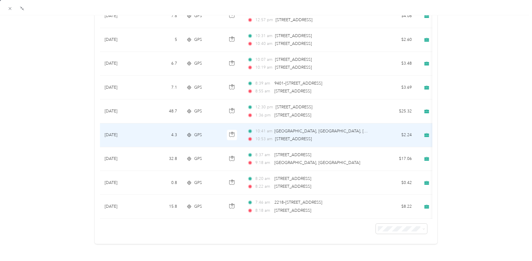
drag, startPoint x: 275, startPoint y: 130, endPoint x: 323, endPoint y: 132, distance: 48.1
click at [323, 136] on div "10:53 am [STREET_ADDRESS]" at bounding box center [308, 139] width 122 height 6
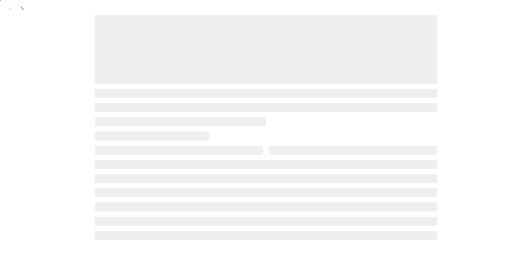
click at [327, 130] on div at bounding box center [266, 107] width 355 height 266
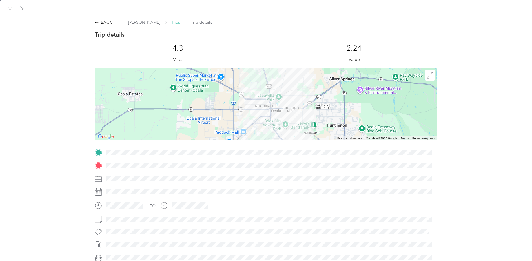
click at [171, 23] on span "Trips" at bounding box center [175, 22] width 9 height 6
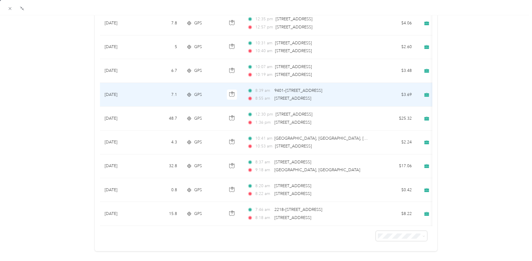
scroll to position [219, 0]
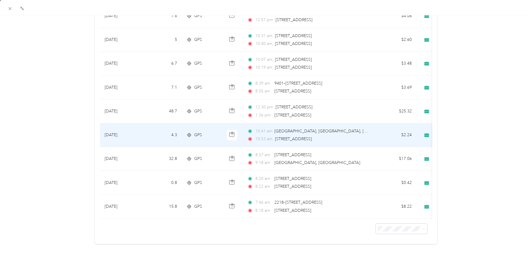
drag, startPoint x: 275, startPoint y: 131, endPoint x: 321, endPoint y: 133, distance: 46.7
click at [321, 136] on div "10:53 am [STREET_ADDRESS]" at bounding box center [308, 139] width 122 height 6
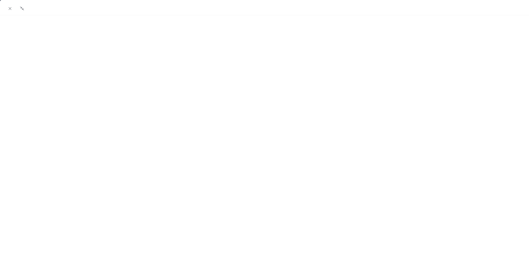
scroll to position [83, 0]
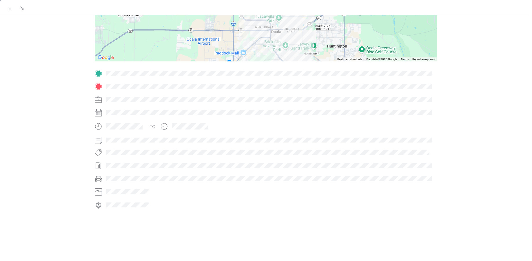
click at [167, 86] on span at bounding box center [270, 86] width 333 height 9
click at [159, 84] on span at bounding box center [270, 86] width 333 height 9
click at [255, 44] on div at bounding box center [266, 25] width 343 height 72
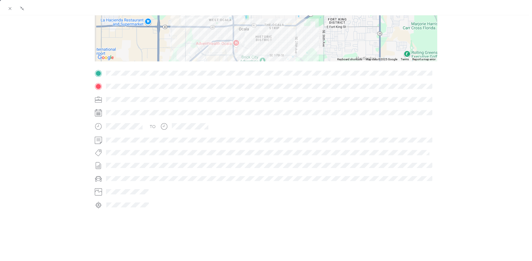
drag, startPoint x: 317, startPoint y: 35, endPoint x: 326, endPoint y: 54, distance: 21.4
click at [323, 55] on div at bounding box center [266, 25] width 343 height 72
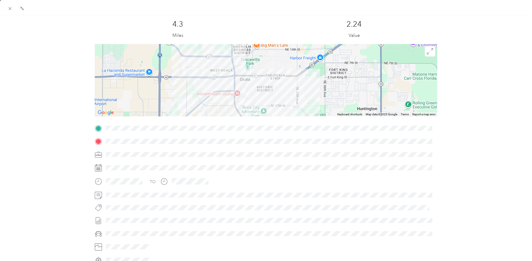
scroll to position [0, 0]
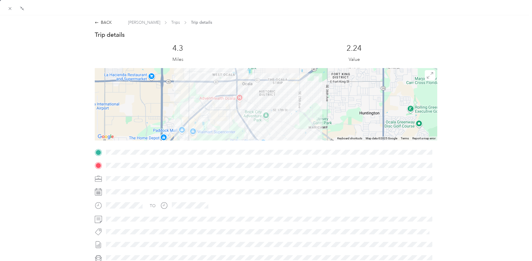
drag, startPoint x: 330, startPoint y: 96, endPoint x: 332, endPoint y: 69, distance: 27.0
click at [332, 69] on div at bounding box center [266, 104] width 343 height 72
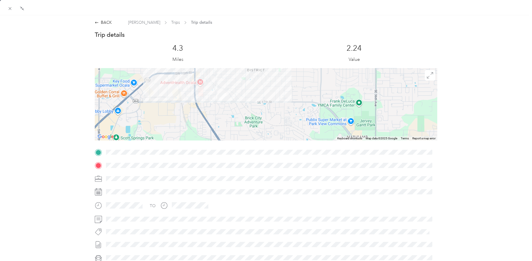
drag, startPoint x: 215, startPoint y: 101, endPoint x: 272, endPoint y: 114, distance: 57.9
click at [271, 113] on div at bounding box center [266, 104] width 343 height 72
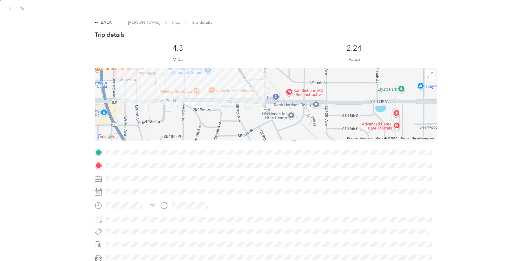
drag, startPoint x: 254, startPoint y: 109, endPoint x: 327, endPoint y: 132, distance: 76.8
click at [327, 132] on div at bounding box center [266, 104] width 343 height 72
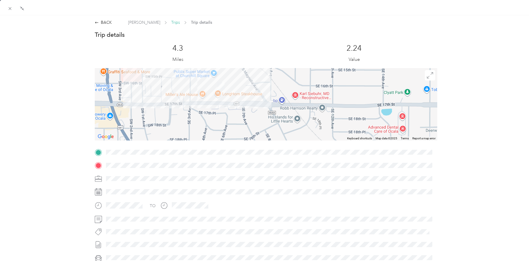
click at [171, 22] on span "Trips" at bounding box center [175, 22] width 9 height 6
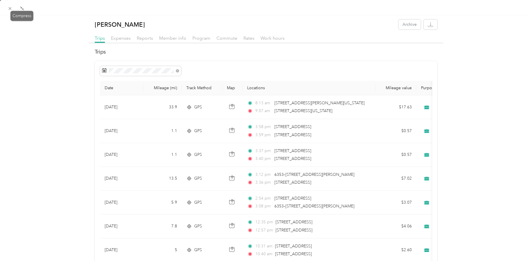
click at [22, 8] on icon at bounding box center [22, 8] width 5 height 5
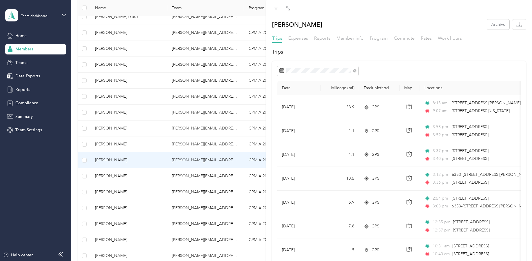
click at [115, 193] on div "[PERSON_NAME] Archive Trips Expenses Reports Member info Program Commute Rates …" at bounding box center [266, 130] width 532 height 261
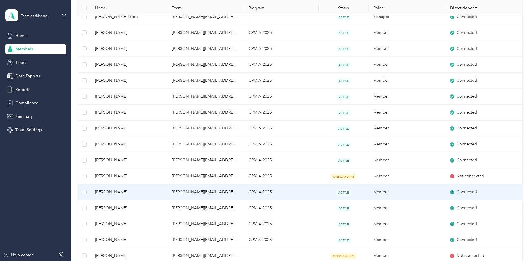
click at [117, 193] on span "[PERSON_NAME]" at bounding box center [129, 192] width 68 height 6
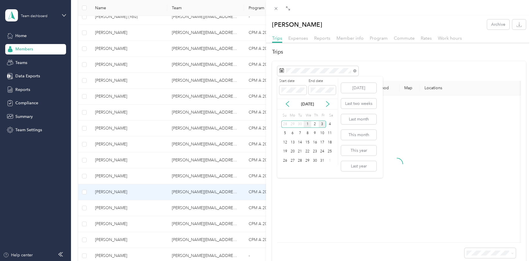
click at [308, 123] on div "1" at bounding box center [308, 124] width 8 height 7
click at [324, 125] on div "3" at bounding box center [323, 124] width 8 height 7
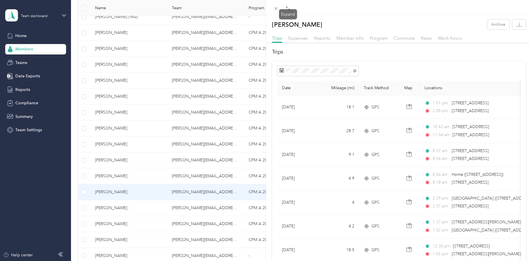
click at [288, 9] on icon at bounding box center [289, 9] width 2 height 2
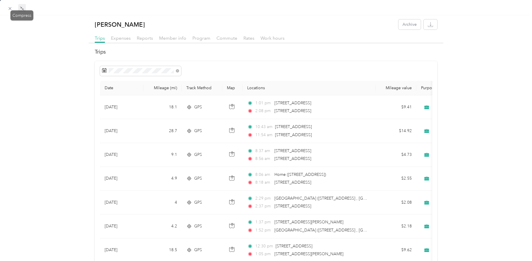
click at [21, 8] on icon at bounding box center [22, 8] width 5 height 5
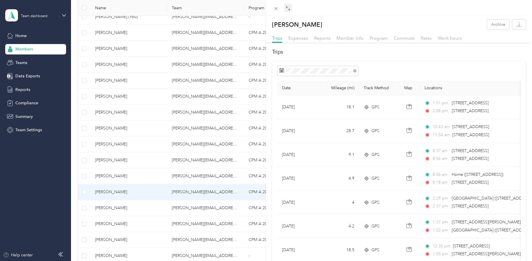
click at [117, 208] on div "[PERSON_NAME] Archive Trips Expenses Reports Member info Program Commute Rates …" at bounding box center [266, 130] width 532 height 261
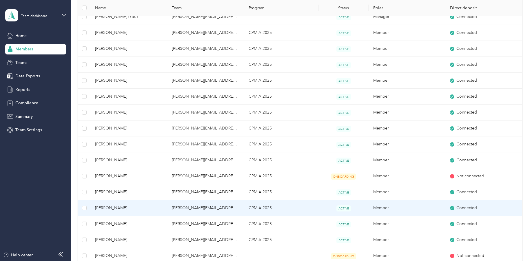
click at [117, 208] on span "[PERSON_NAME]" at bounding box center [129, 208] width 68 height 6
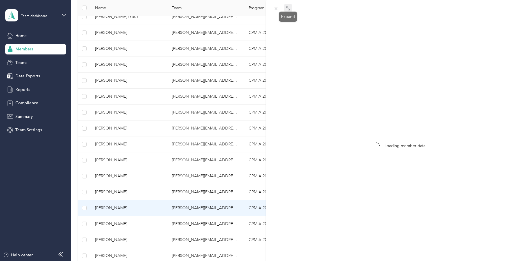
click at [288, 8] on icon at bounding box center [288, 8] width 5 height 5
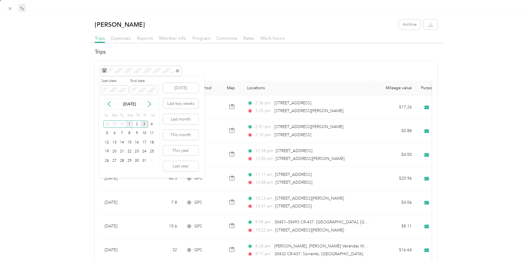
click at [128, 125] on div "1" at bounding box center [130, 124] width 8 height 7
click at [145, 125] on div "3" at bounding box center [145, 124] width 8 height 7
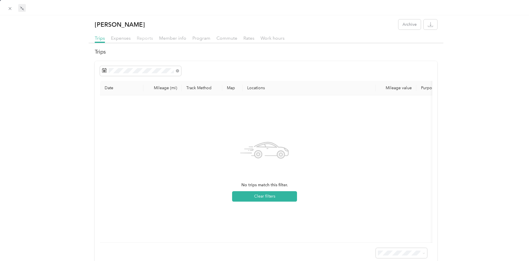
click at [146, 37] on span "Reports" at bounding box center [145, 38] width 16 height 6
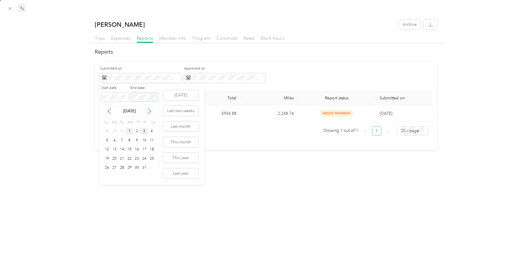
click at [129, 132] on div "1" at bounding box center [130, 131] width 8 height 7
click at [146, 131] on div "3" at bounding box center [145, 131] width 8 height 7
click at [247, 177] on div "[PERSON_NAME] Archive Trips Expenses Reports Member info Program Commute Rates …" at bounding box center [266, 145] width 532 height 261
click at [99, 40] on span "Trips" at bounding box center [100, 38] width 10 height 6
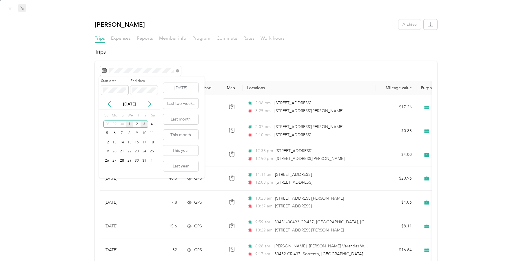
click at [130, 124] on div "1" at bounding box center [130, 124] width 8 height 7
click at [144, 126] on div "3" at bounding box center [145, 124] width 8 height 7
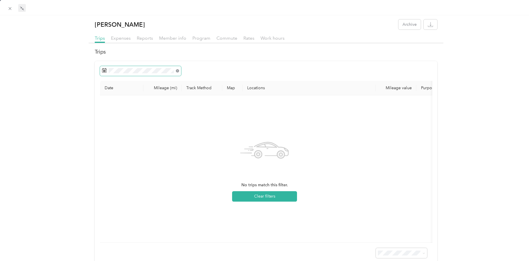
click at [177, 70] on icon at bounding box center [177, 70] width 3 height 3
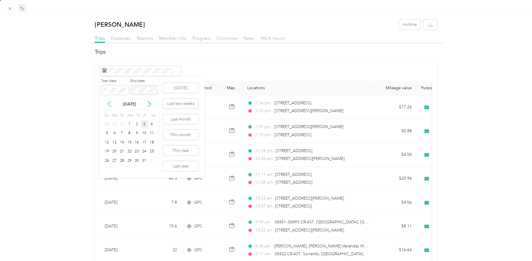
click at [110, 106] on icon at bounding box center [109, 104] width 6 height 6
click at [114, 124] on div "1" at bounding box center [115, 124] width 8 height 7
click at [150, 103] on icon at bounding box center [149, 103] width 3 height 5
click at [145, 126] on div "3" at bounding box center [145, 124] width 8 height 7
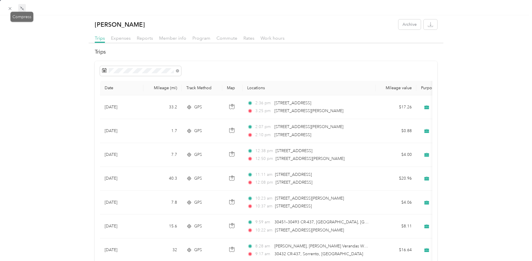
click at [22, 9] on icon at bounding box center [23, 9] width 2 height 2
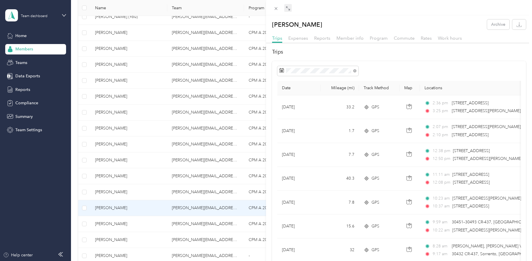
click at [30, 50] on div "[PERSON_NAME] Archive Trips Expenses Reports Member info Program Commute Rates …" at bounding box center [266, 130] width 532 height 261
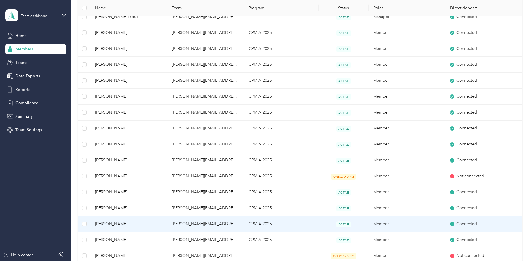
click at [112, 224] on span "[PERSON_NAME]" at bounding box center [129, 224] width 68 height 6
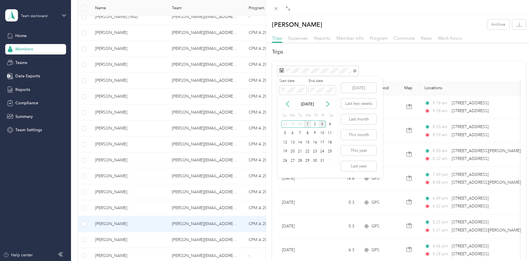
click at [310, 123] on div "1" at bounding box center [308, 124] width 8 height 7
click at [322, 125] on div "3" at bounding box center [323, 124] width 8 height 7
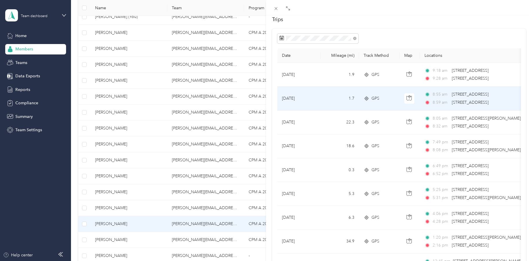
scroll to position [146, 0]
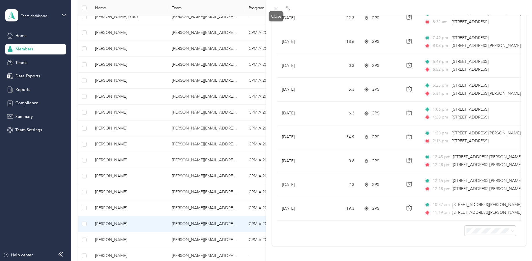
click at [274, 8] on icon at bounding box center [276, 8] width 5 height 5
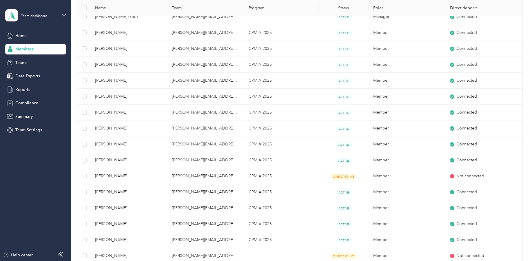
scroll to position [31, 0]
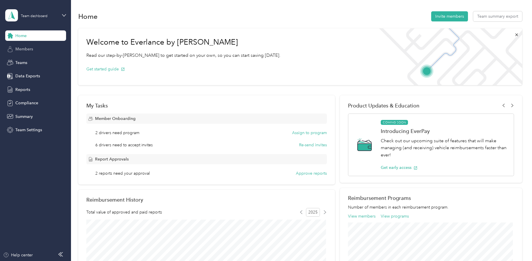
click at [30, 51] on span "Members" at bounding box center [24, 49] width 18 height 6
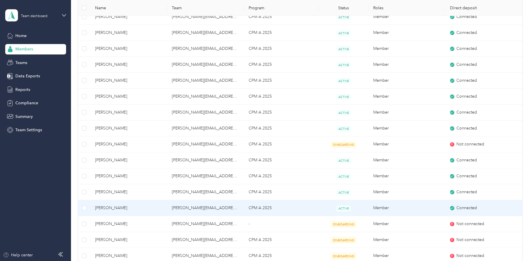
scroll to position [140, 0]
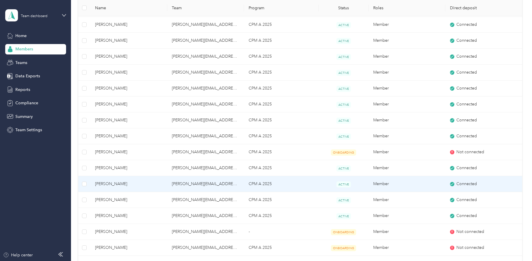
click at [112, 184] on span "[PERSON_NAME]" at bounding box center [129, 184] width 68 height 6
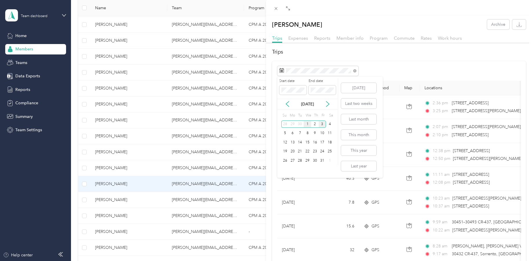
click at [310, 123] on div "1" at bounding box center [308, 124] width 8 height 7
click at [323, 125] on div "3" at bounding box center [323, 124] width 8 height 7
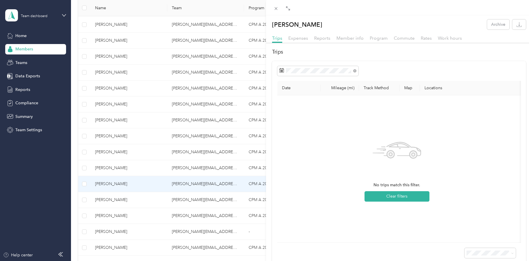
click at [340, 89] on th "Mileage (mi)" at bounding box center [340, 88] width 38 height 14
click at [319, 40] on span "Reports" at bounding box center [322, 38] width 16 height 6
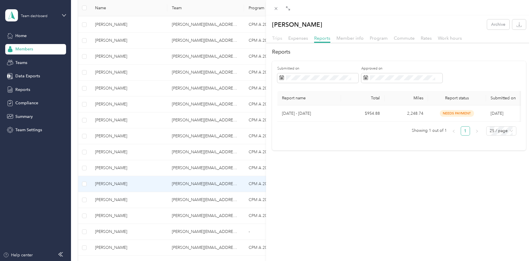
click at [277, 38] on span "Trips" at bounding box center [277, 38] width 10 height 6
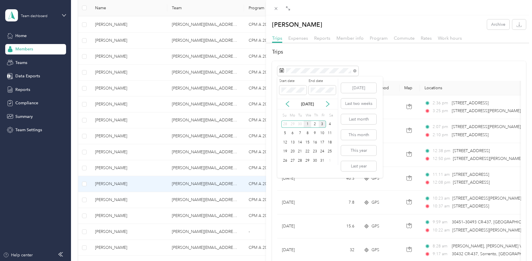
click at [307, 124] on div "1" at bounding box center [308, 124] width 8 height 7
click at [323, 125] on div "3" at bounding box center [323, 124] width 8 height 7
